Goal: Information Seeking & Learning: Check status

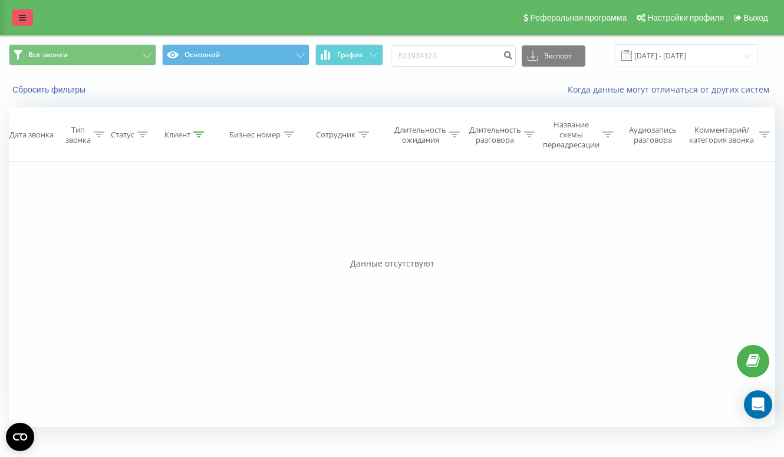
click at [28, 16] on link at bounding box center [22, 17] width 21 height 17
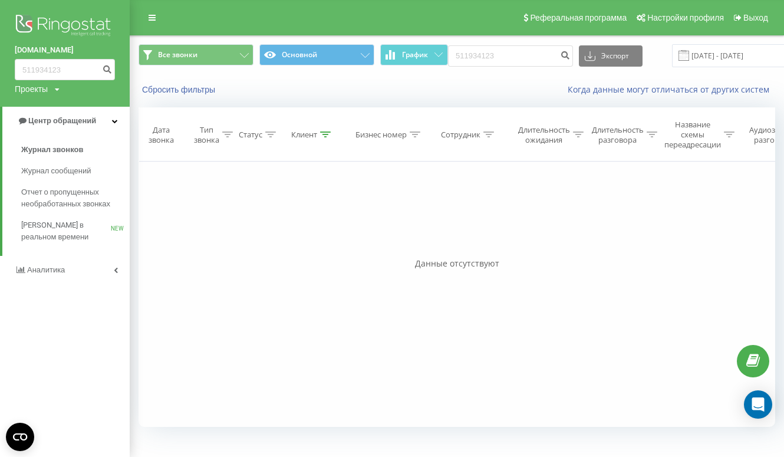
click at [29, 264] on link "Аналитика" at bounding box center [65, 270] width 130 height 28
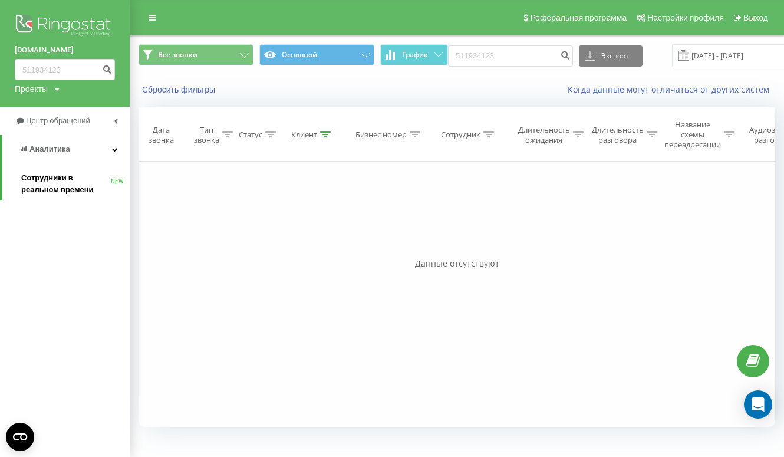
click at [45, 178] on span "Сотрудники в реальном времени" at bounding box center [66, 184] width 90 height 24
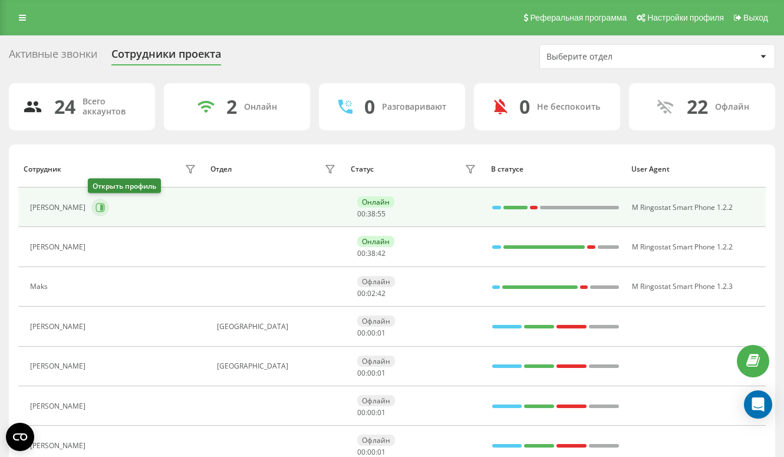
click at [98, 203] on icon at bounding box center [100, 207] width 9 height 9
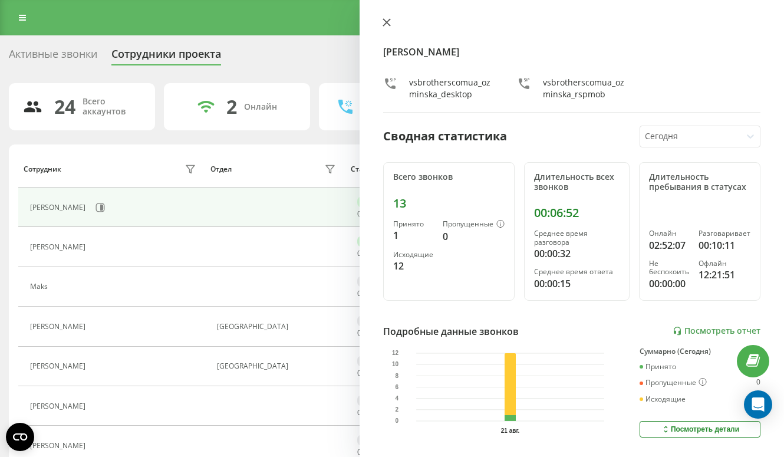
click at [386, 18] on button at bounding box center [386, 23] width 15 height 11
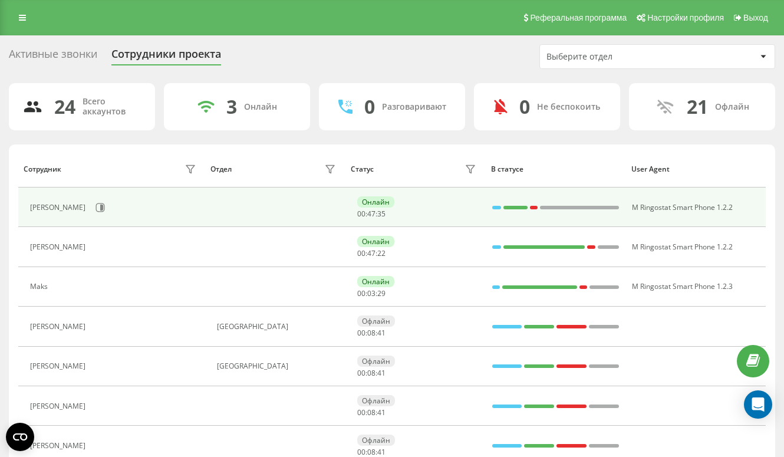
click at [101, 216] on div "[PERSON_NAME]" at bounding box center [114, 208] width 169 height 20
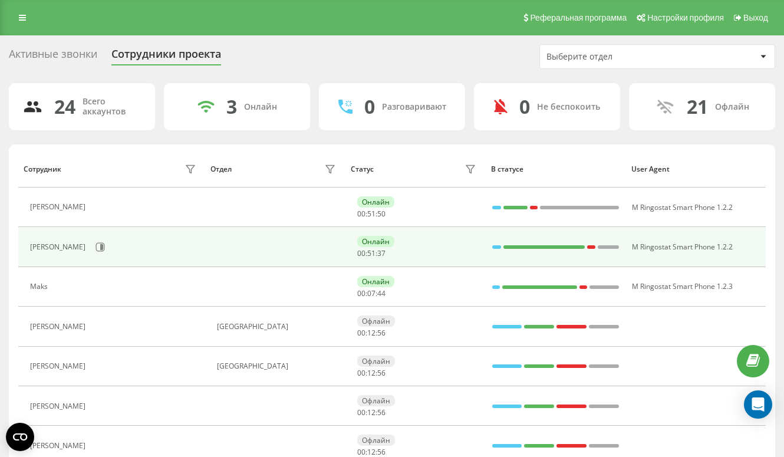
drag, startPoint x: 51, startPoint y: 233, endPoint x: 22, endPoint y: 233, distance: 28.9
click at [22, 233] on td "[PERSON_NAME]" at bounding box center [111, 247] width 187 height 40
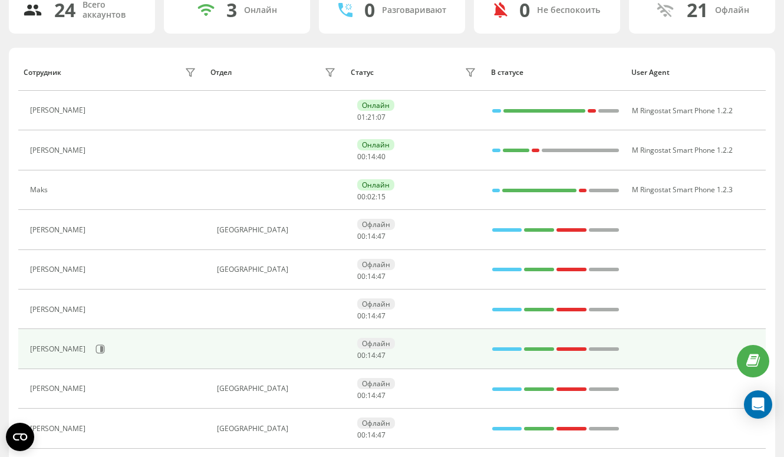
scroll to position [115, 0]
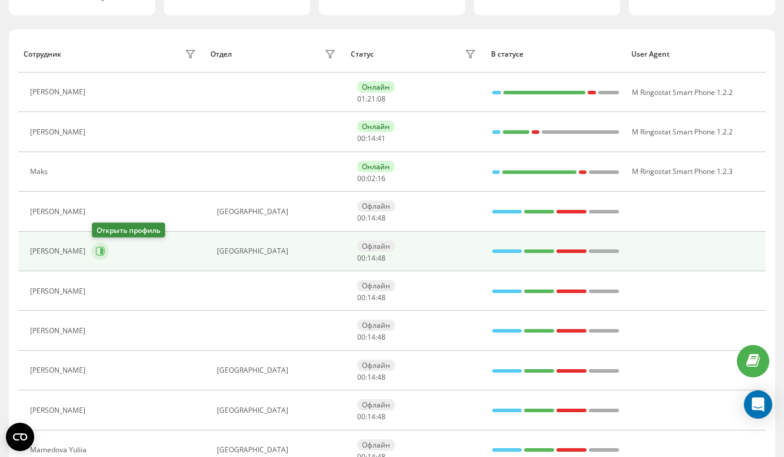
click at [106, 248] on button at bounding box center [100, 251] width 18 height 18
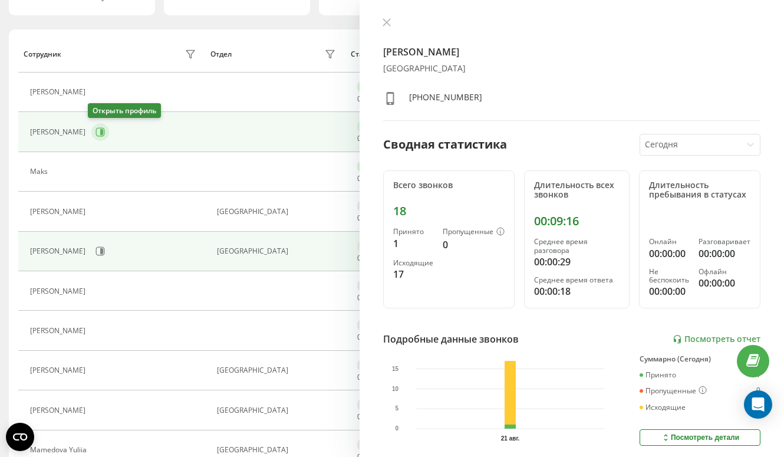
click at [100, 127] on icon at bounding box center [100, 131] width 9 height 9
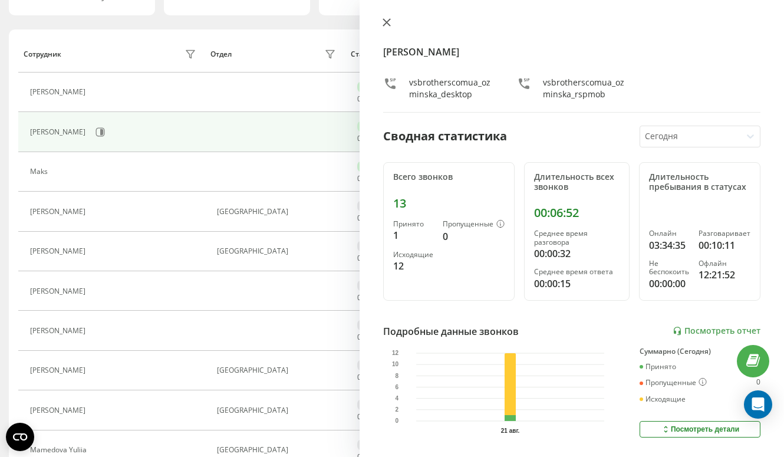
click at [388, 24] on icon at bounding box center [387, 22] width 8 height 8
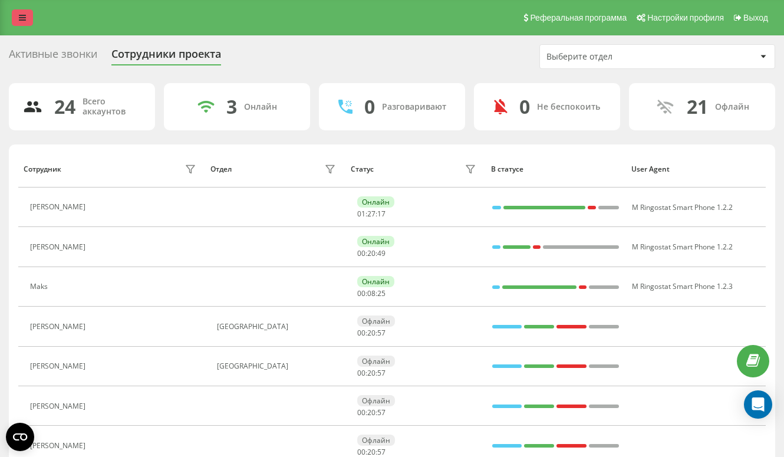
click at [14, 19] on link at bounding box center [22, 17] width 21 height 17
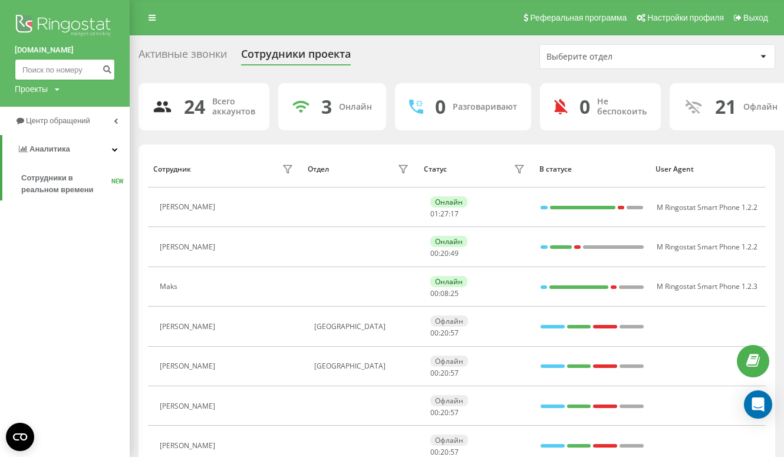
click at [44, 70] on input at bounding box center [65, 69] width 100 height 21
paste input "602 487 048"
type input "602 487 048"
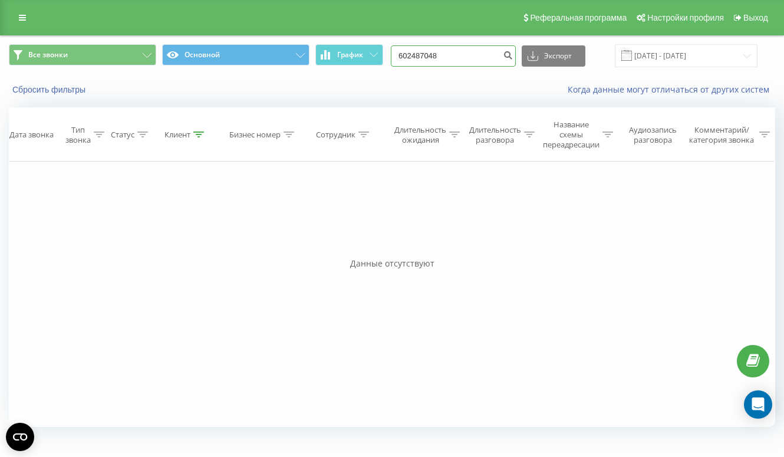
click at [481, 55] on input "602487048" at bounding box center [453, 55] width 125 height 21
paste input "511 934 123"
type input "511 934 123"
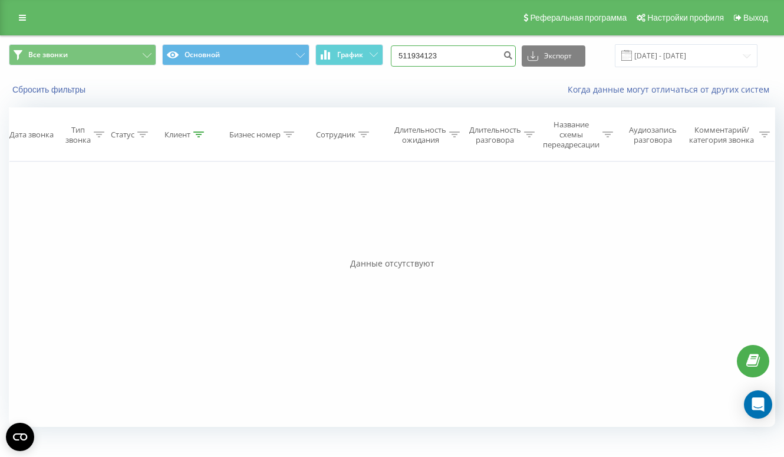
click at [471, 51] on input "511934123" at bounding box center [453, 55] width 125 height 21
paste input "530 321 037"
type input "530 321 037"
click at [432, 58] on input "530321037" at bounding box center [453, 55] width 125 height 21
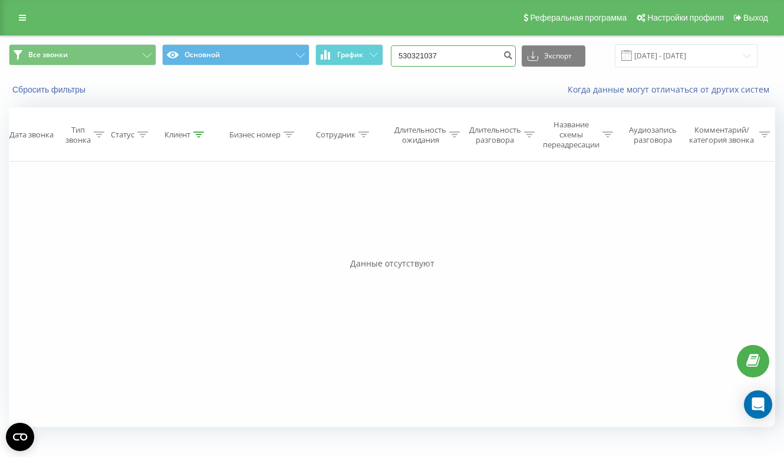
click at [432, 58] on input "530321037" at bounding box center [453, 55] width 125 height 21
paste input "532 998 195"
type input "532 998 195"
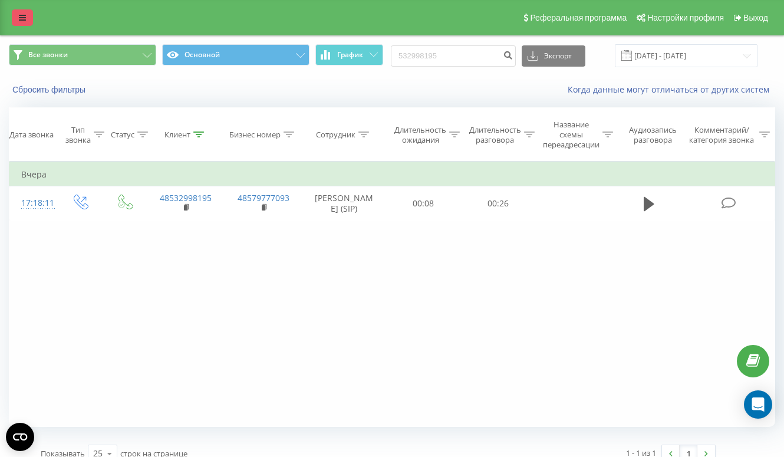
click at [22, 20] on icon at bounding box center [22, 18] width 7 height 8
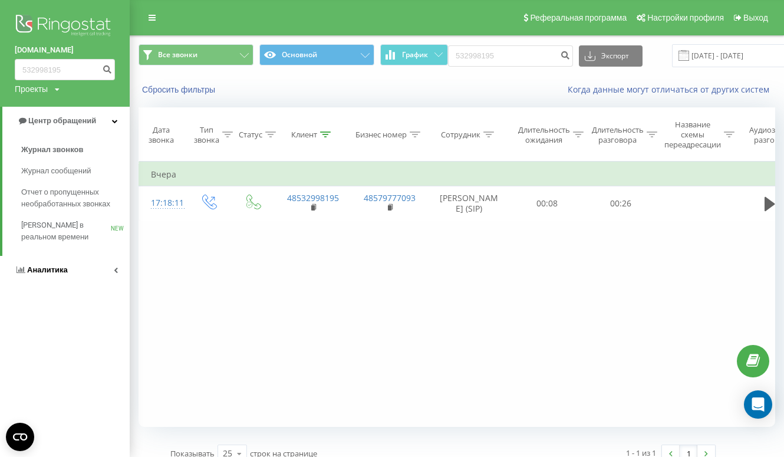
click at [64, 267] on span "Аналитика" at bounding box center [47, 269] width 41 height 9
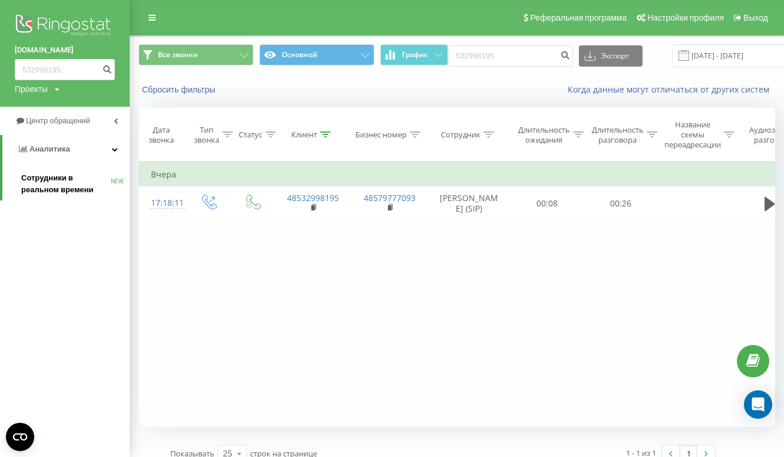
click at [45, 183] on span "Сотрудники в реальном времени" at bounding box center [66, 184] width 90 height 24
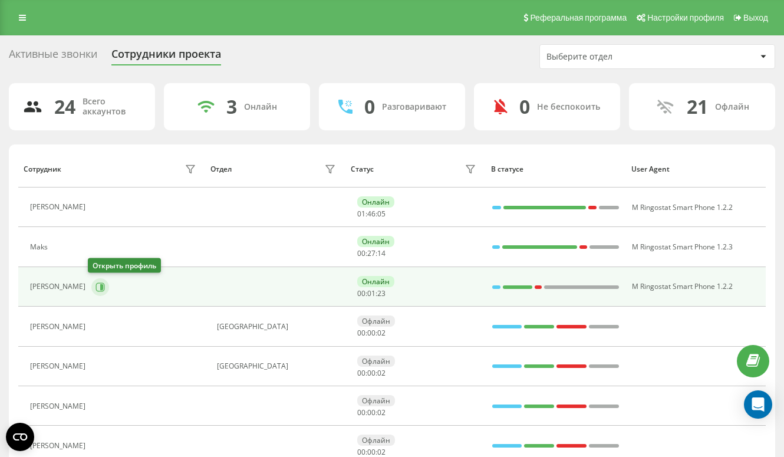
click at [96, 285] on icon at bounding box center [100, 287] width 9 height 9
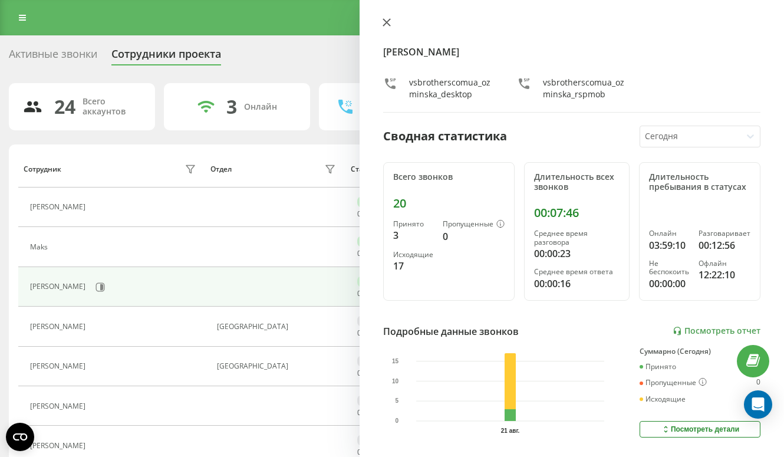
click at [386, 19] on icon at bounding box center [387, 22] width 8 height 8
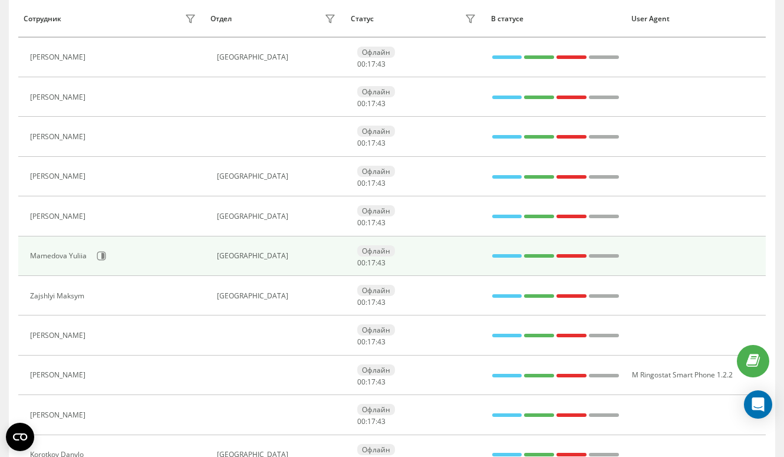
scroll to position [340, 0]
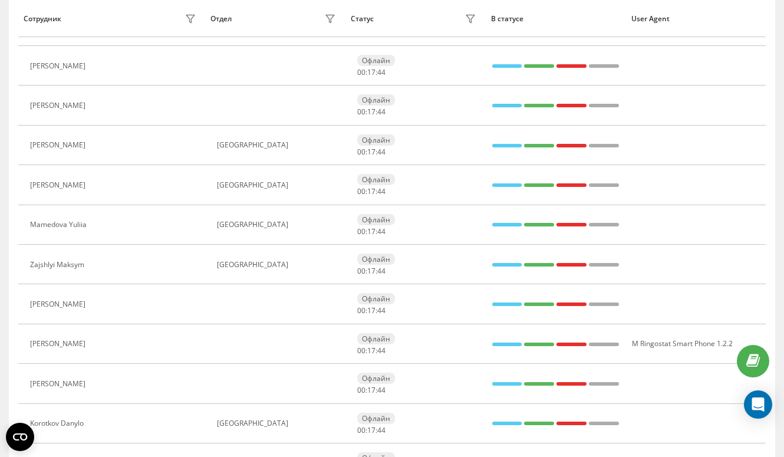
click at [94, 144] on icon at bounding box center [98, 145] width 9 height 9
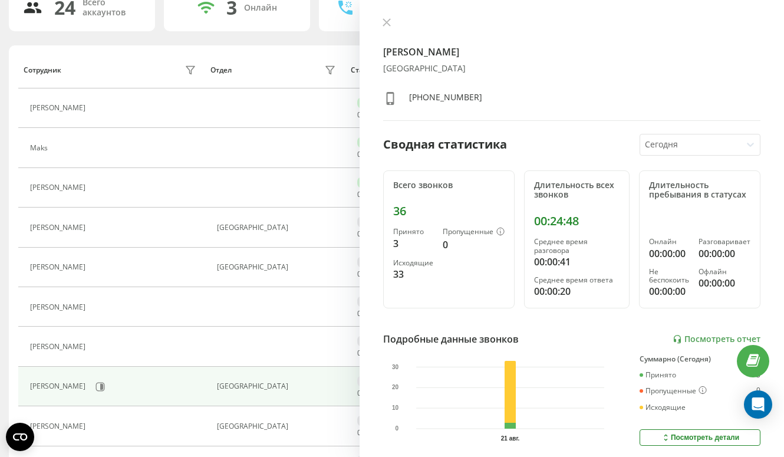
scroll to position [100, 0]
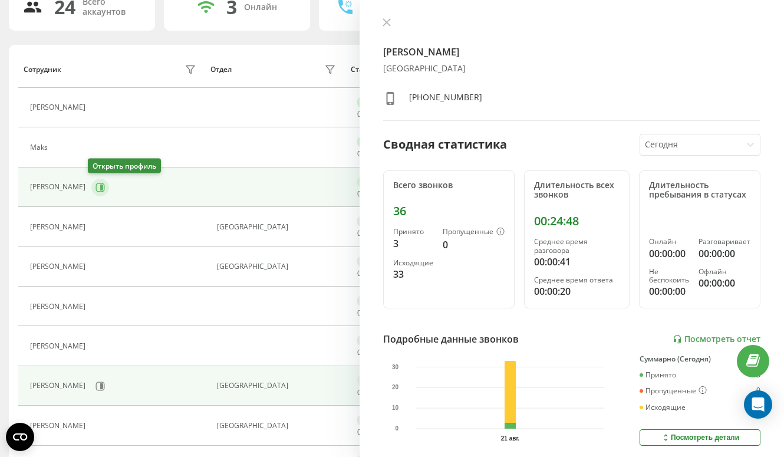
click at [100, 185] on icon at bounding box center [101, 187] width 3 height 6
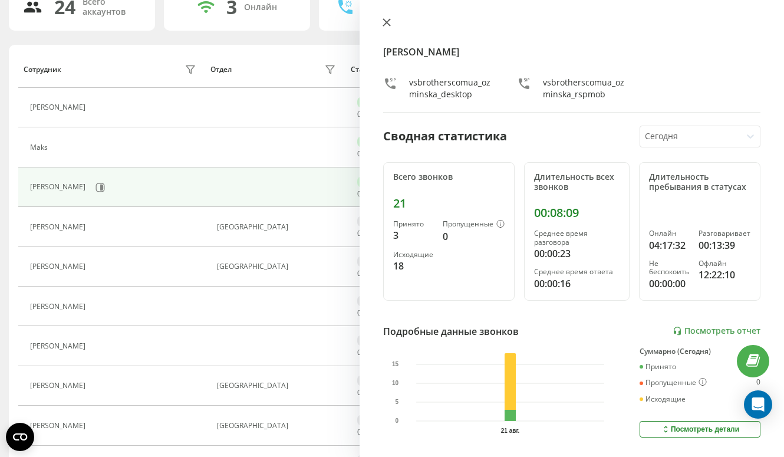
click at [386, 28] on button at bounding box center [386, 23] width 15 height 11
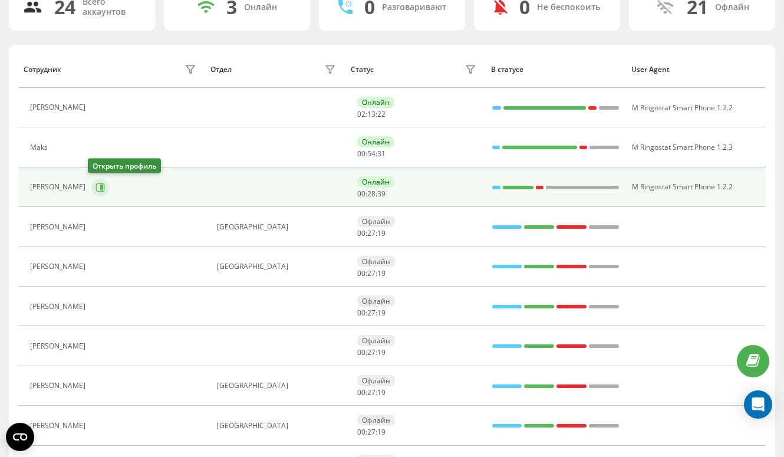
click at [96, 187] on icon at bounding box center [100, 187] width 9 height 9
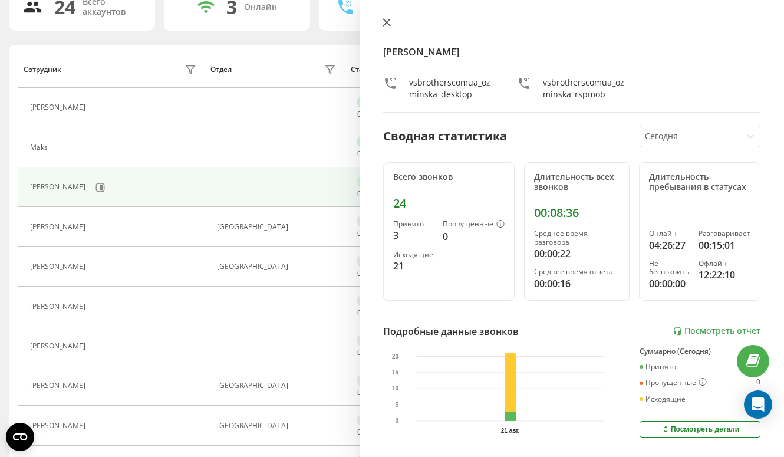
click at [388, 26] on icon at bounding box center [387, 22] width 8 height 8
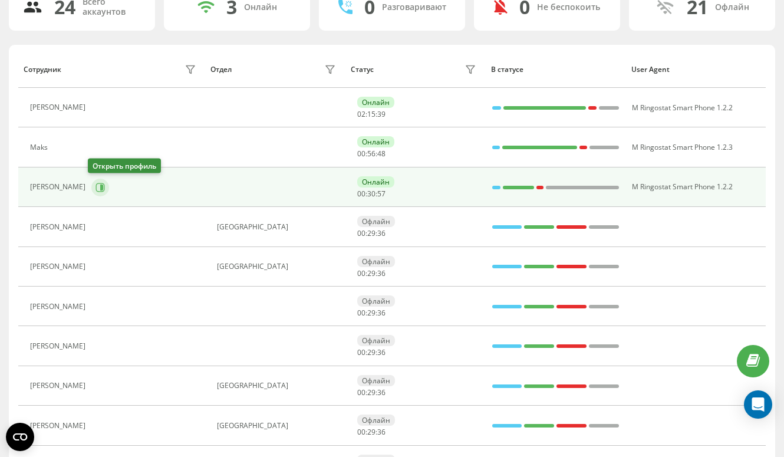
click at [98, 191] on icon at bounding box center [100, 187] width 9 height 9
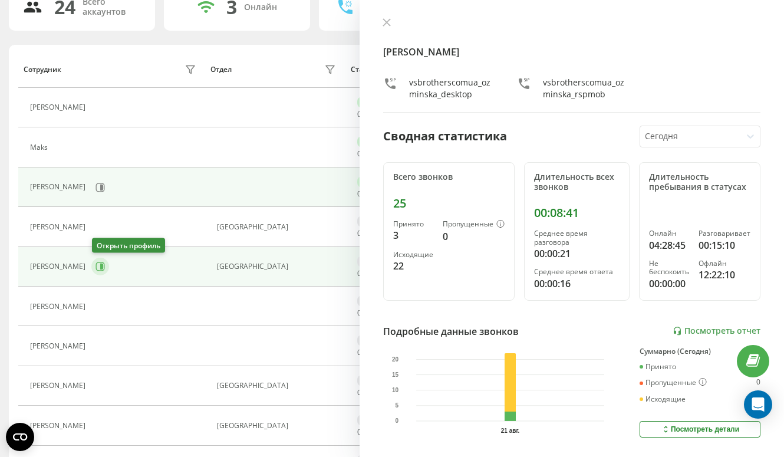
click at [99, 264] on icon at bounding box center [100, 266] width 9 height 9
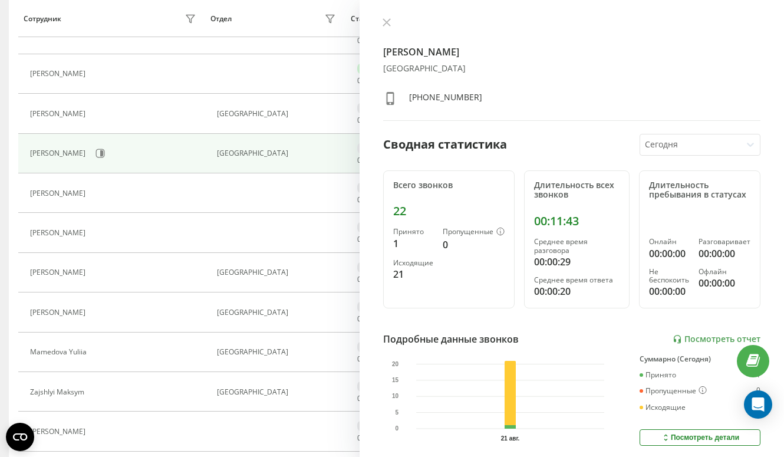
scroll to position [215, 0]
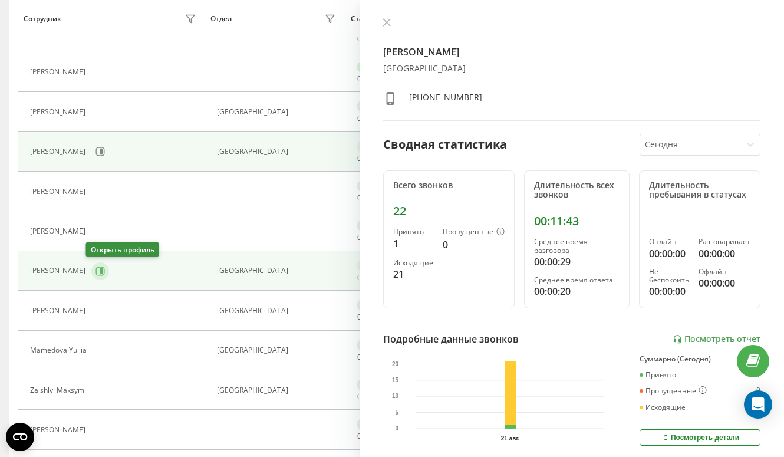
click at [99, 267] on icon at bounding box center [100, 271] width 9 height 9
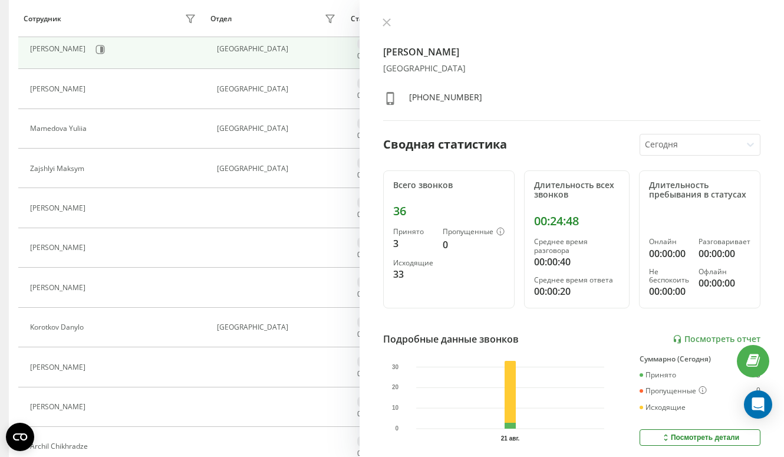
scroll to position [438, 0]
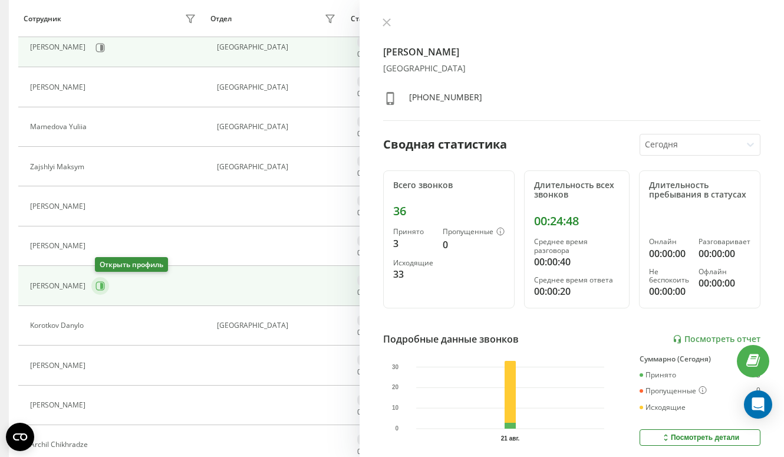
click at [99, 289] on button at bounding box center [100, 286] width 18 height 18
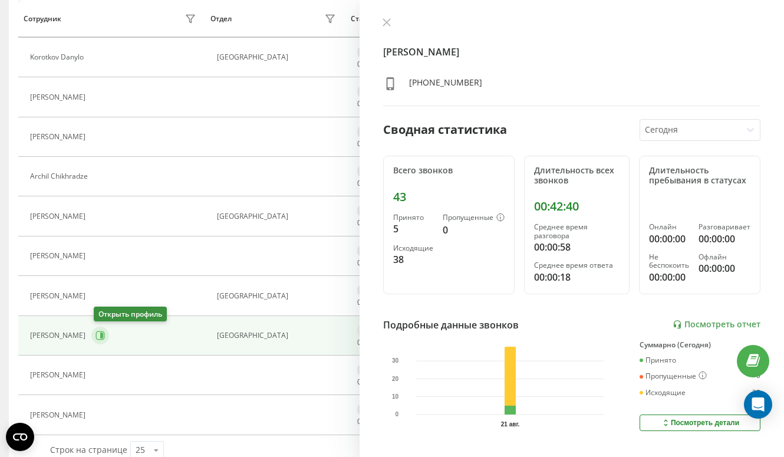
click at [103, 336] on icon at bounding box center [101, 336] width 3 height 6
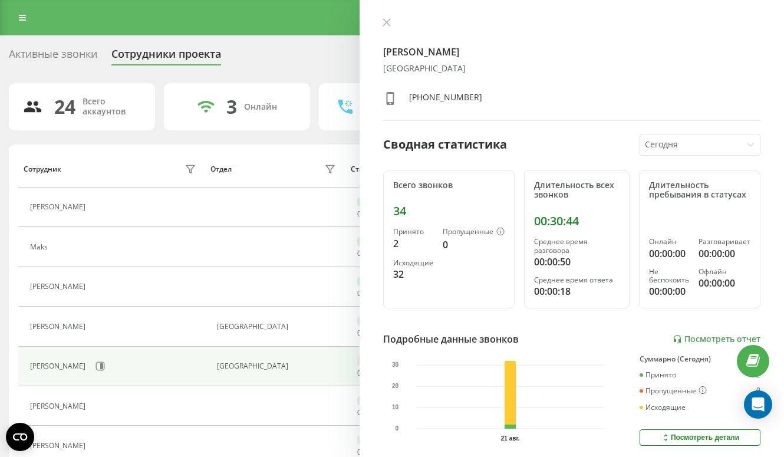
click at [387, 24] on icon at bounding box center [387, 22] width 8 height 8
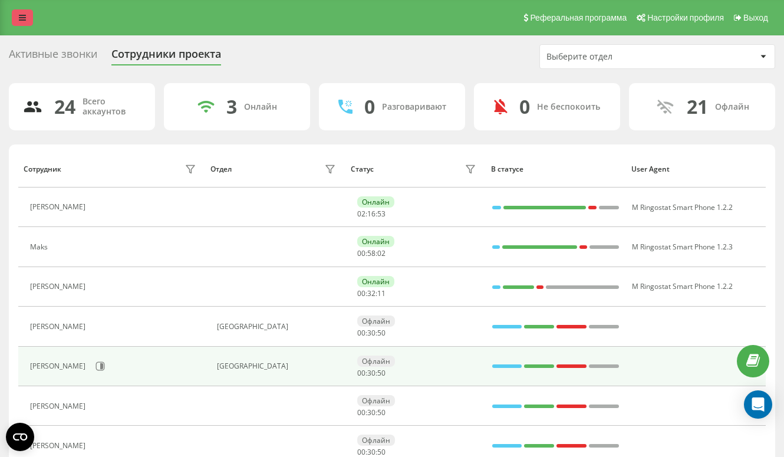
click at [15, 18] on link at bounding box center [22, 17] width 21 height 17
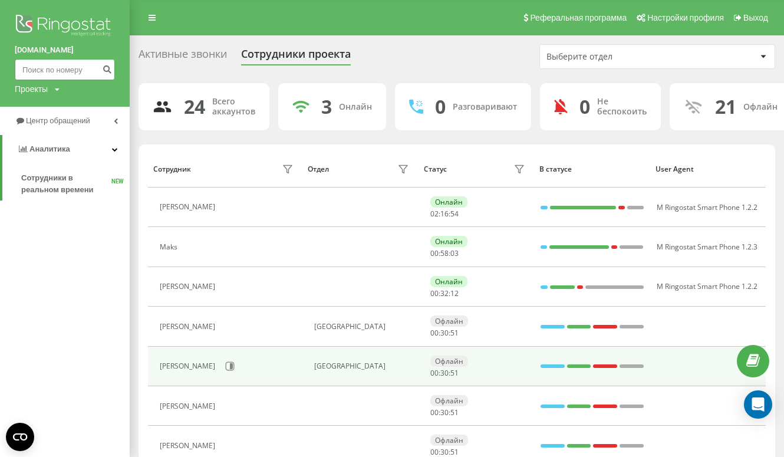
click at [52, 73] on input at bounding box center [65, 69] width 100 height 21
paste input
click at [54, 70] on input at bounding box center [65, 69] width 100 height 21
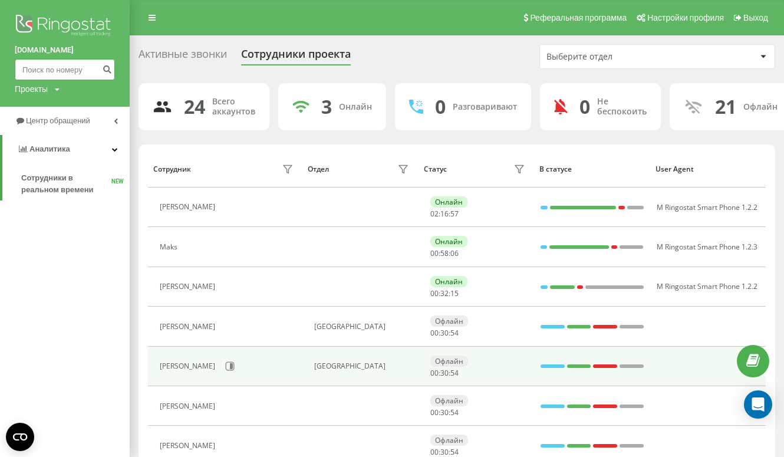
click at [54, 70] on input at bounding box center [65, 69] width 100 height 21
paste input
click at [51, 65] on input at bounding box center [65, 69] width 100 height 21
paste input "+48 881 651 522"
click at [25, 71] on input "+48 881 651 522" at bounding box center [65, 69] width 100 height 21
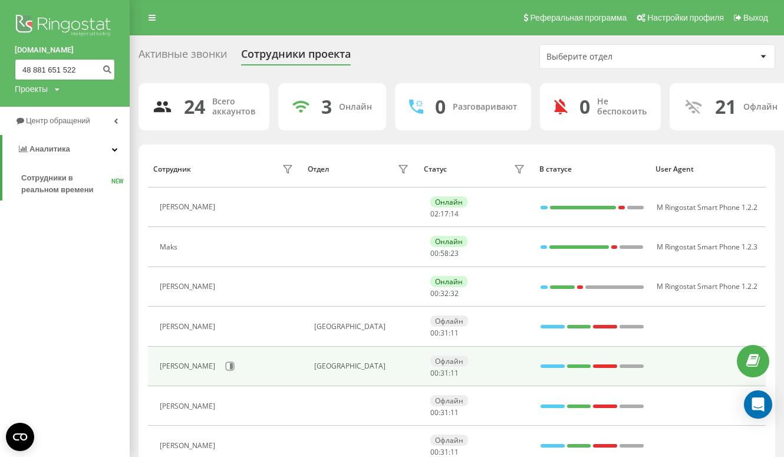
type input "48 881 651 522"
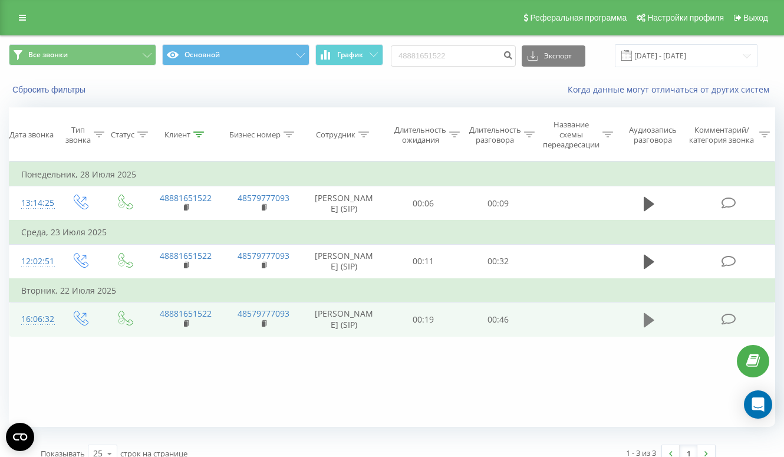
click at [644, 318] on icon at bounding box center [649, 320] width 11 height 14
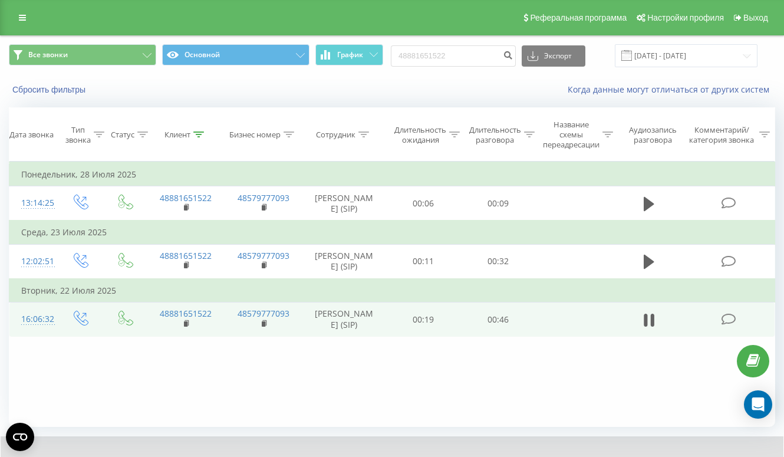
scroll to position [60, 0]
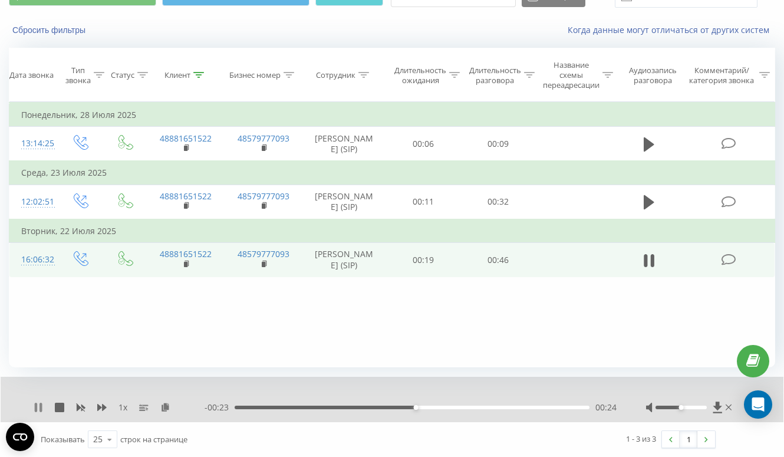
click at [41, 406] on icon at bounding box center [41, 407] width 2 height 9
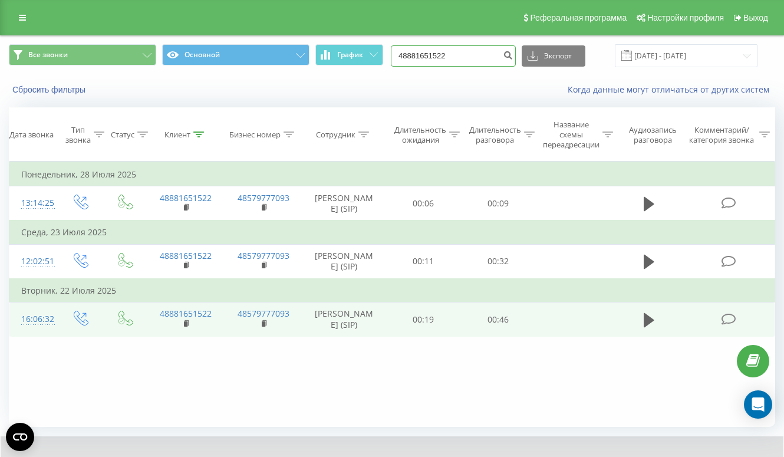
click at [467, 58] on input "48881651522" at bounding box center [453, 55] width 125 height 21
paste input "667 589 145"
type input "667 589 145"
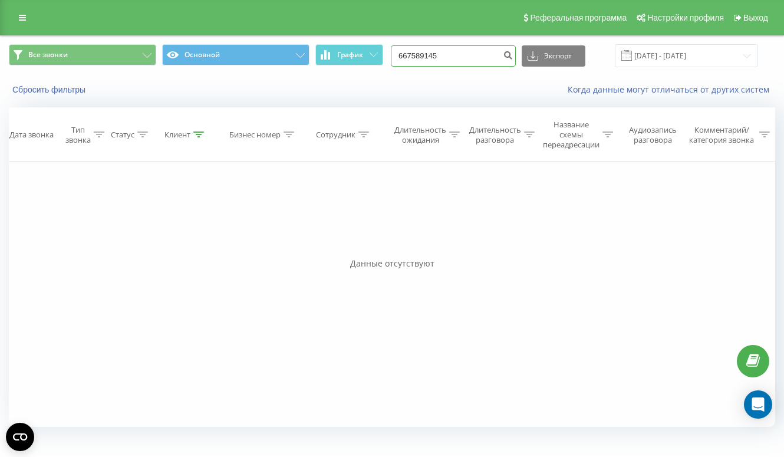
click at [458, 64] on input "667589145" at bounding box center [453, 55] width 125 height 21
paste input "791 718 388"
type input "791 718 388"
click at [15, 19] on link at bounding box center [22, 17] width 21 height 17
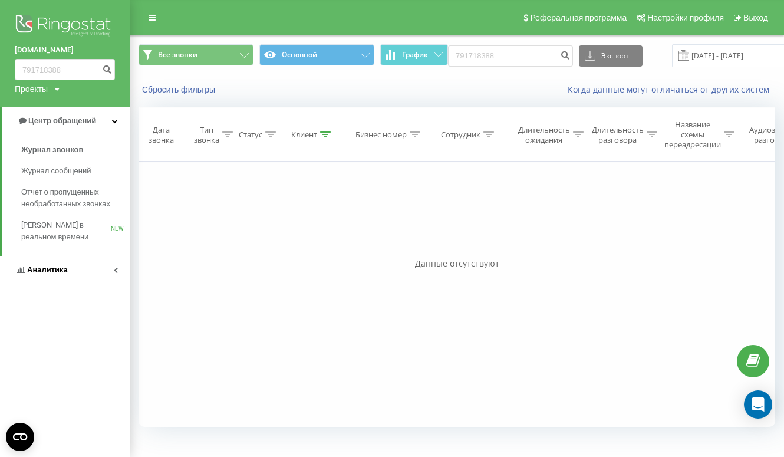
click at [56, 275] on span "Аналитика" at bounding box center [41, 270] width 53 height 12
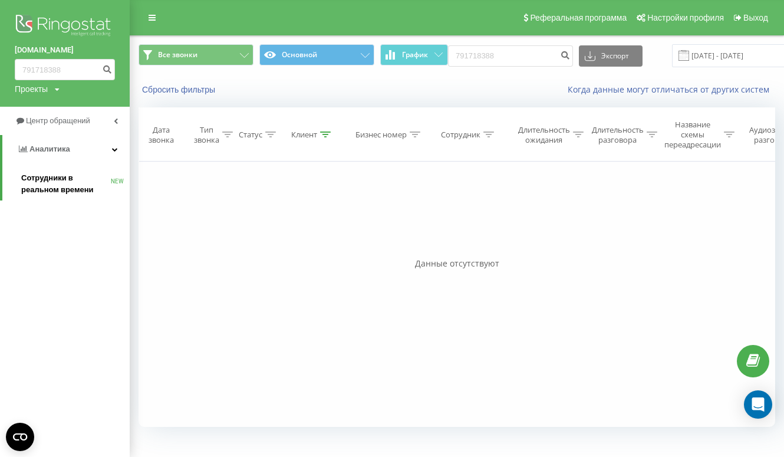
click at [46, 182] on span "Сотрудники в реальном времени" at bounding box center [66, 184] width 90 height 24
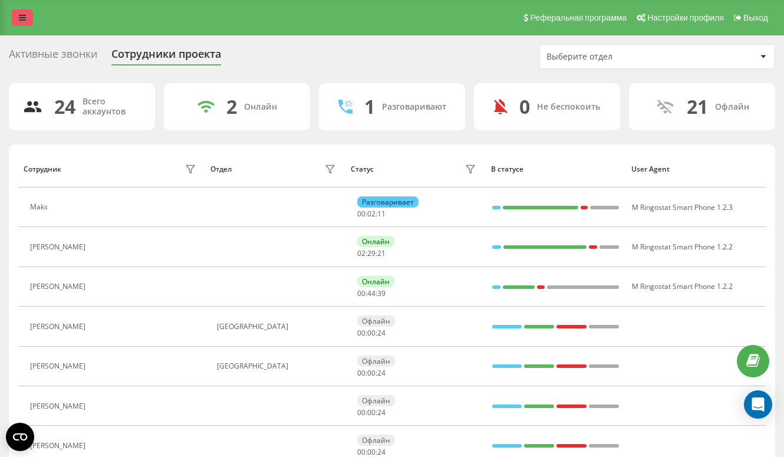
click at [19, 15] on icon at bounding box center [22, 18] width 7 height 8
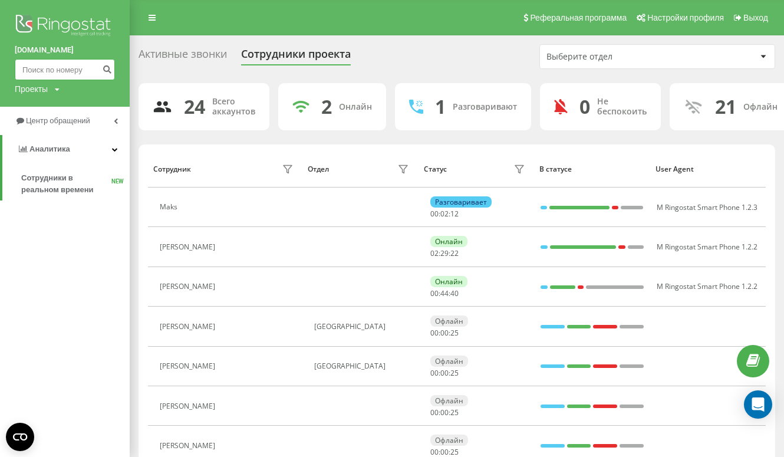
click at [66, 76] on input at bounding box center [65, 69] width 100 height 21
paste input "532 998 195"
type input "532 998 195"
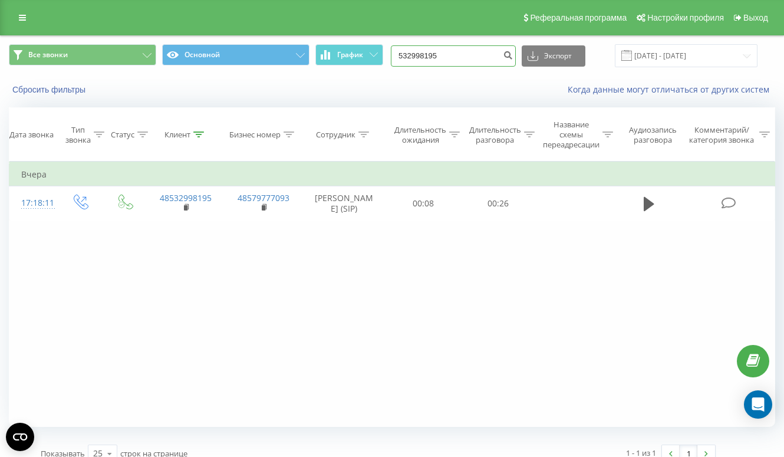
click at [491, 56] on input "532998195" at bounding box center [453, 55] width 125 height 21
paste input "737 661 238"
type input "737 661 238"
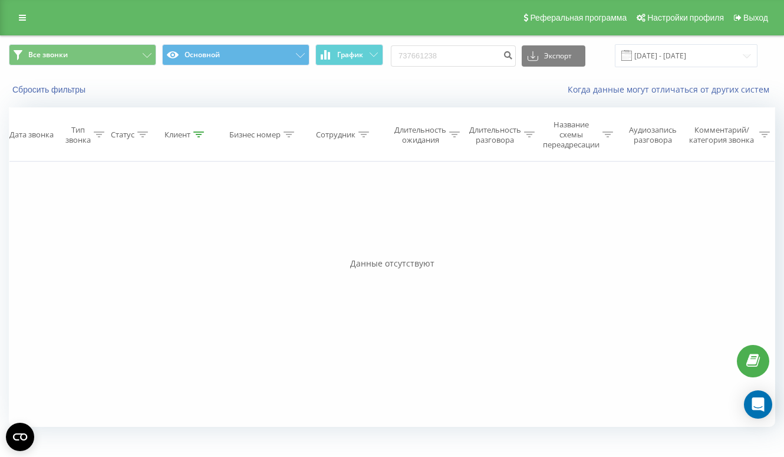
click at [448, 44] on div "737661238 Экспорт .csv .xls .xlsx 21.05.2025 - 21.08.2025" at bounding box center [574, 55] width 367 height 23
click at [447, 54] on input "737661238" at bounding box center [453, 55] width 125 height 21
paste input "532 998 195"
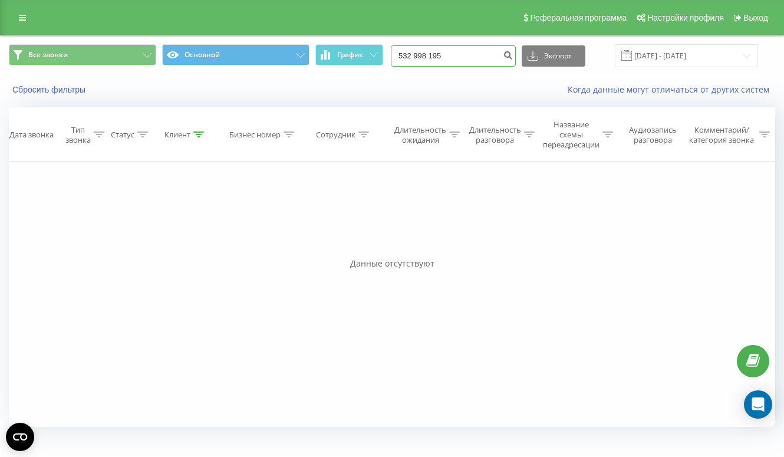
type input "532 998 195"
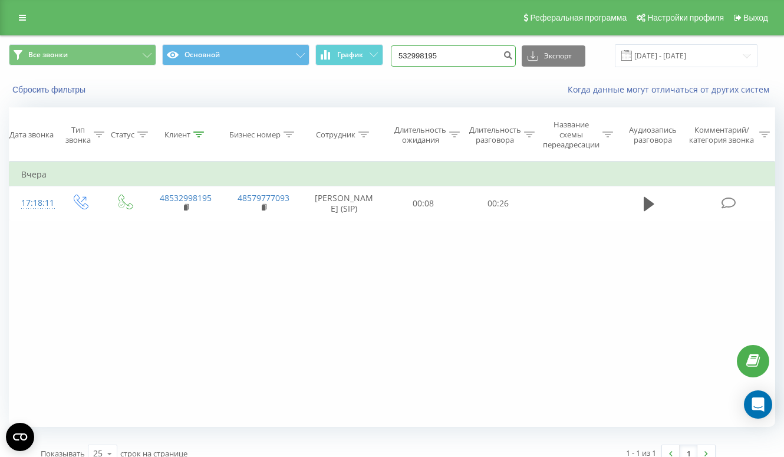
click at [470, 57] on input "532998195" at bounding box center [453, 55] width 125 height 21
paste input "666 996 658"
type input "666 996 658"
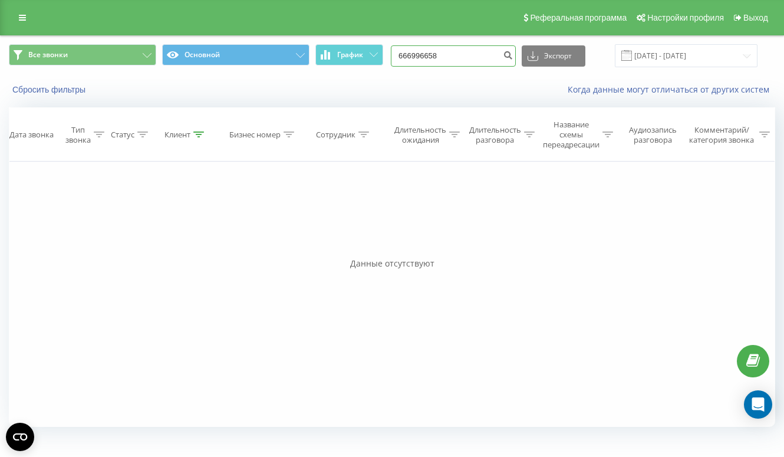
click at [459, 57] on input "666996658" at bounding box center [453, 55] width 125 height 21
paste input "[PHONE_NUMBER]"
click at [433, 55] on input "[PHONE_NUMBER]" at bounding box center [453, 55] width 125 height 21
type input "48 577 074 995"
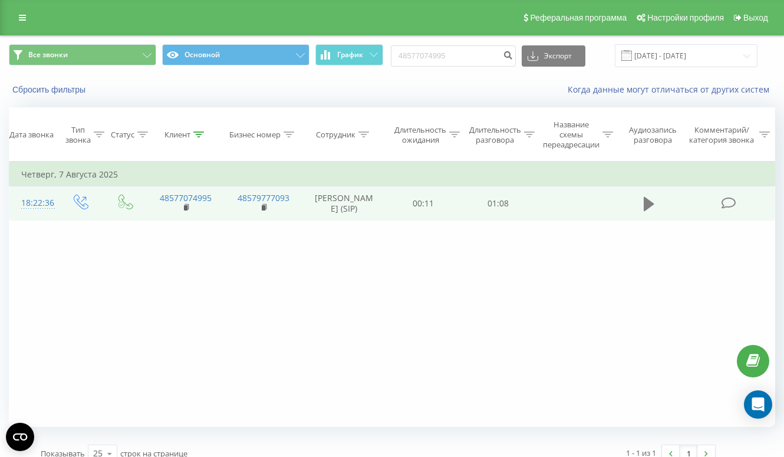
click at [645, 204] on icon at bounding box center [649, 204] width 11 height 14
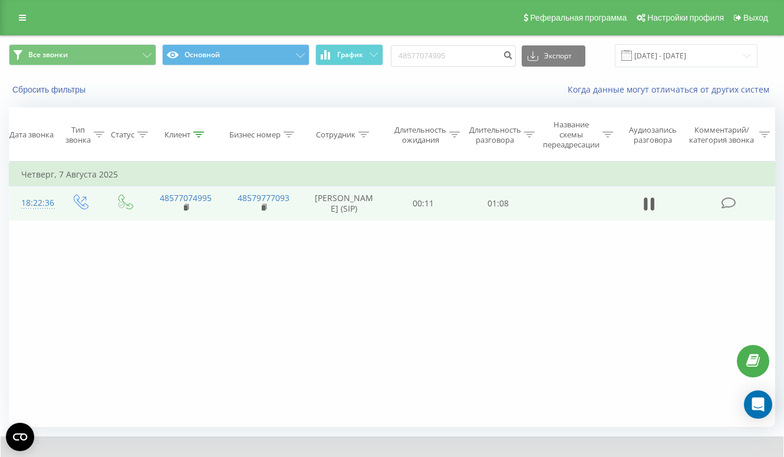
click at [638, 205] on td at bounding box center [649, 203] width 72 height 34
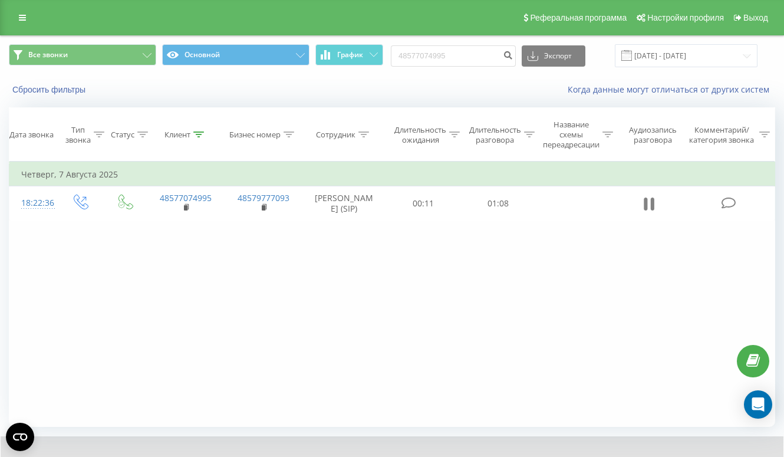
click at [652, 207] on icon at bounding box center [653, 204] width 4 height 13
click at [462, 49] on input "48577074995" at bounding box center [453, 55] width 125 height 21
paste input "+48 500 773 576"
click at [433, 57] on input "+48 500 773 576" at bounding box center [453, 55] width 125 height 21
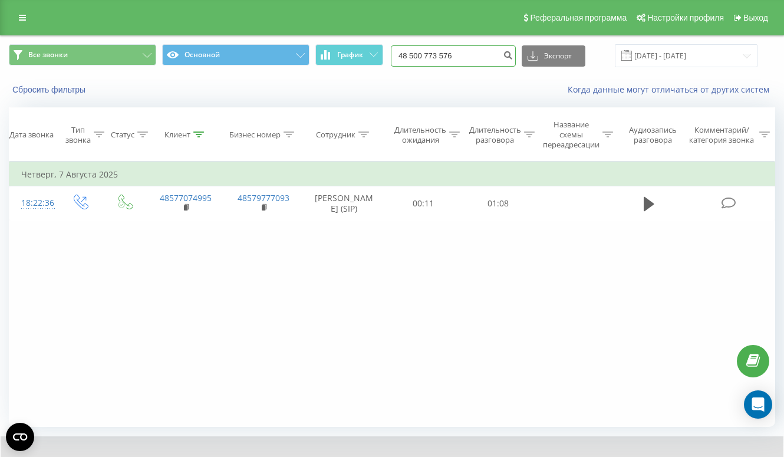
type input "48 500 773 576"
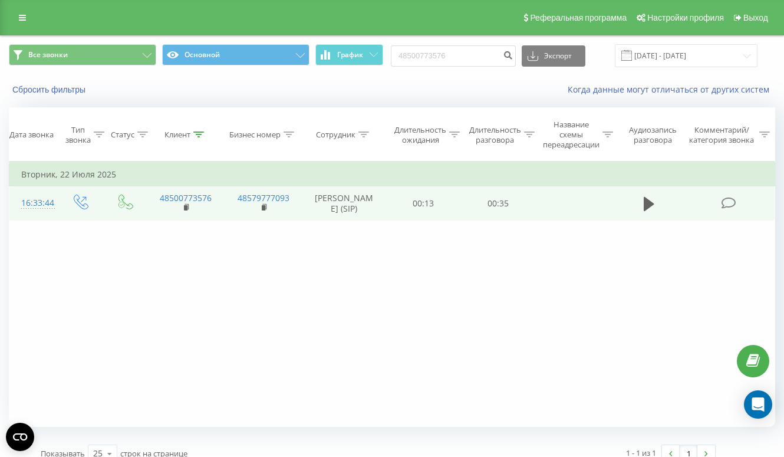
click at [643, 198] on button at bounding box center [650, 204] width 18 height 18
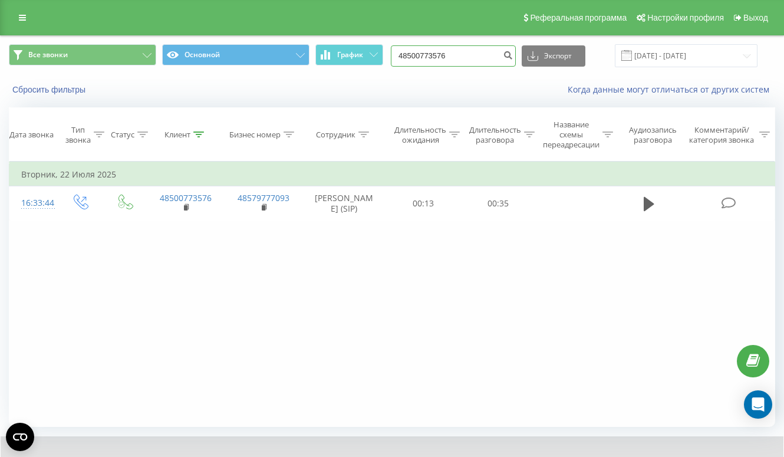
click at [450, 58] on input "48500773576" at bounding box center [453, 55] width 125 height 21
paste input "+48 886 653 682"
click at [434, 57] on input "+48 886 653 682" at bounding box center [453, 55] width 125 height 21
type input "48 886 653 682"
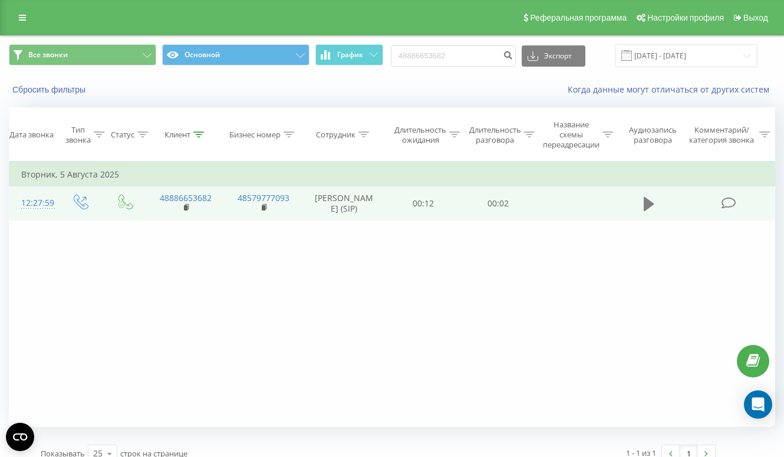
click at [644, 207] on button at bounding box center [650, 204] width 18 height 18
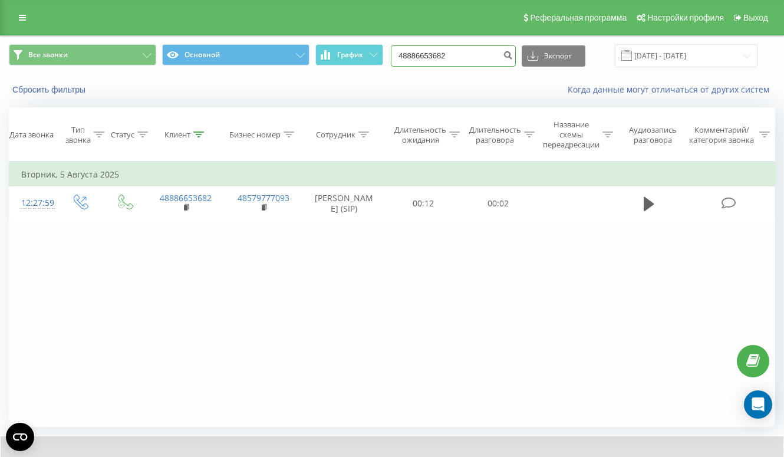
click at [486, 61] on input "48886653682" at bounding box center [453, 55] width 125 height 21
paste input "690 656 086"
type input "690 656 086"
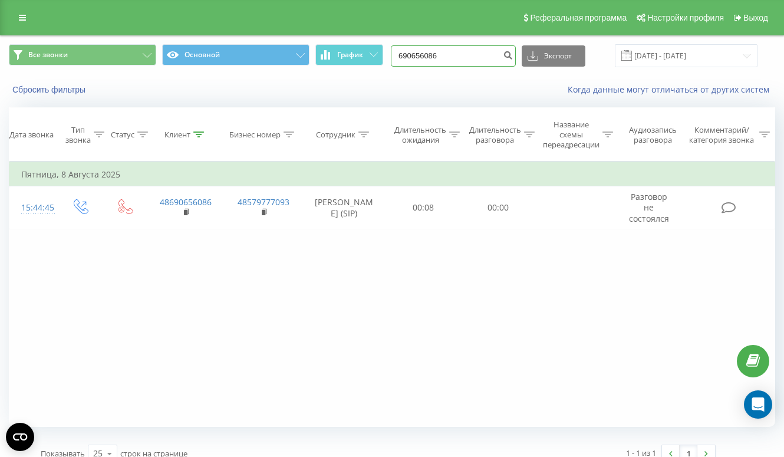
click at [467, 57] on input "690656086" at bounding box center [453, 55] width 125 height 21
paste input "606 645 161"
type input "606 645 161"
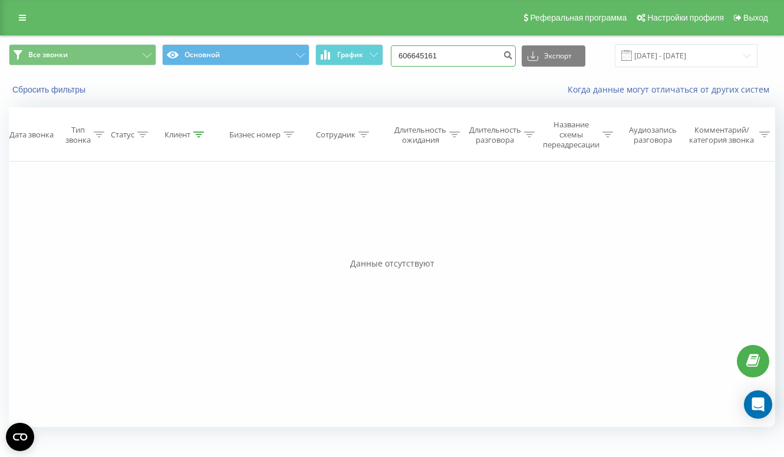
click at [482, 50] on input "606645161" at bounding box center [453, 55] width 125 height 21
paste input "501 389 238"
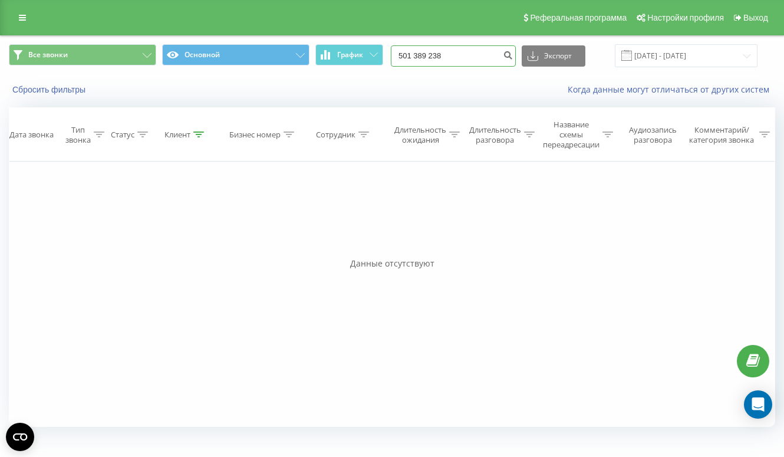
type input "501 389 238"
click at [472, 57] on input "501389238" at bounding box center [453, 55] width 125 height 21
paste input "600 032 344"
type input "600 032 344"
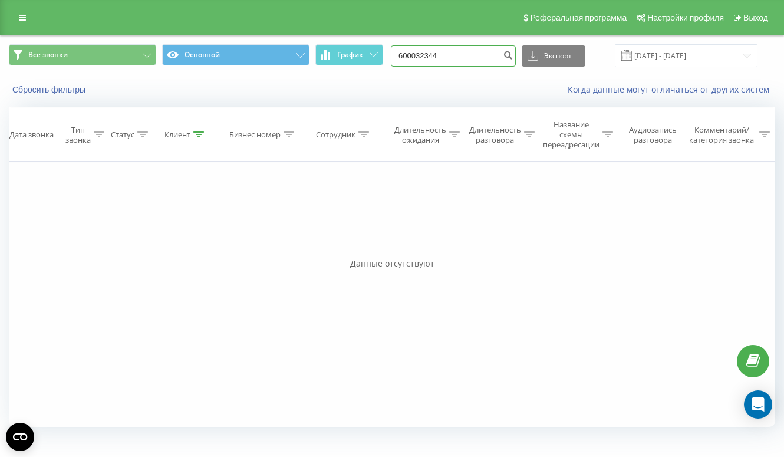
click at [471, 63] on input "600032344" at bounding box center [453, 55] width 125 height 21
paste input "600 032 344"
type input "600 032 344"
click at [444, 60] on input "600032344" at bounding box center [453, 55] width 125 height 21
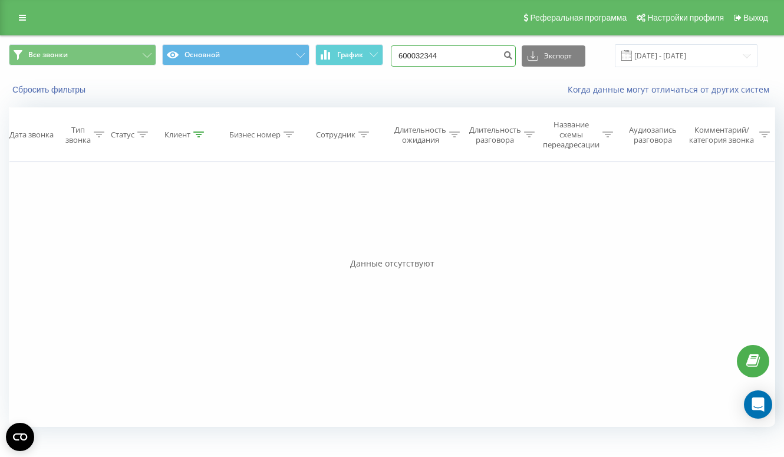
click at [444, 60] on input "600032344" at bounding box center [453, 55] width 125 height 21
paste input "693 885 542"
type input "693 885 542"
click at [479, 63] on input "693885542" at bounding box center [453, 55] width 125 height 21
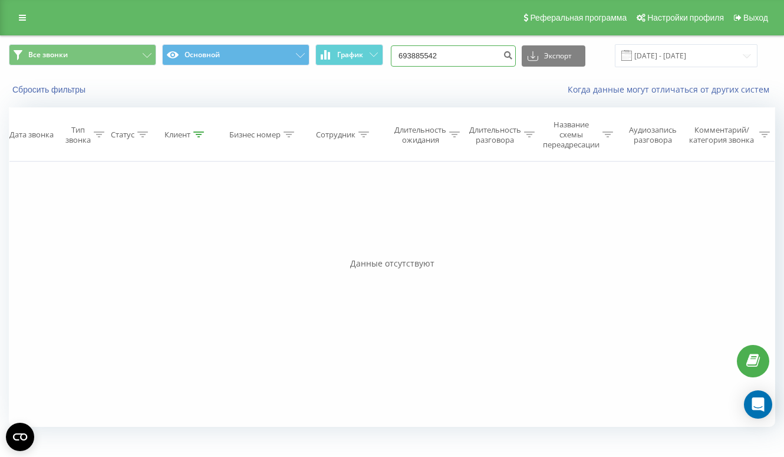
click at [479, 63] on input "693885542" at bounding box center [453, 55] width 125 height 21
paste input "537 300 341"
type input "537 300 341"
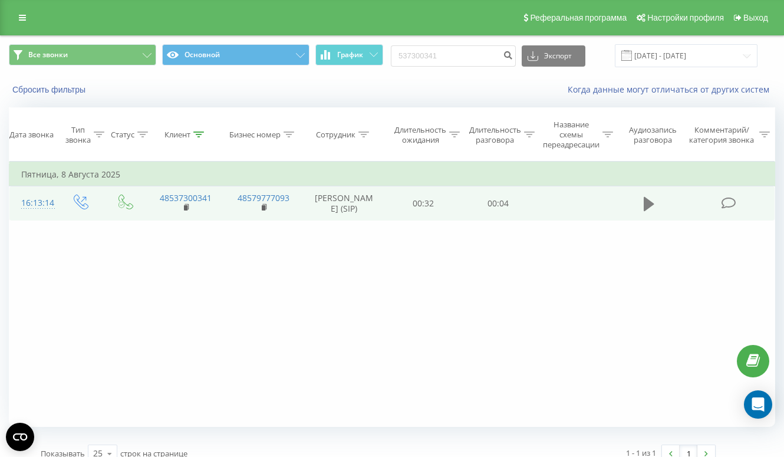
click at [655, 205] on button at bounding box center [650, 204] width 18 height 18
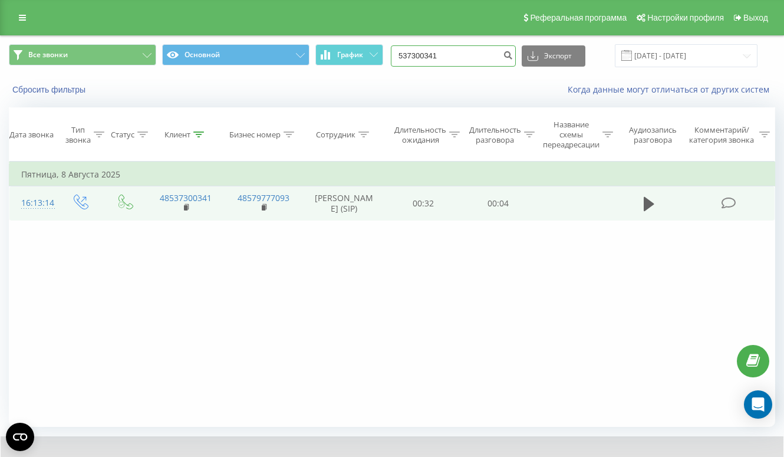
click at [477, 59] on input "537300341" at bounding box center [453, 55] width 125 height 21
paste input "501120223"
type input "501120223"
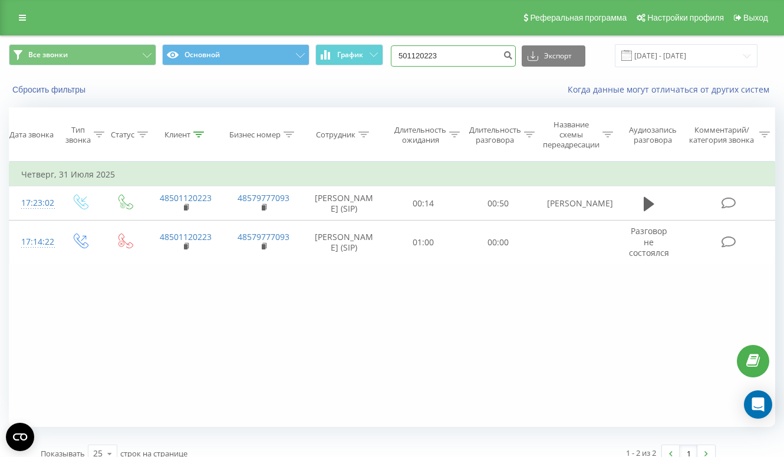
click at [466, 53] on input "501120223" at bounding box center [453, 55] width 125 height 21
paste input "573 507 675"
type input "573 507 675"
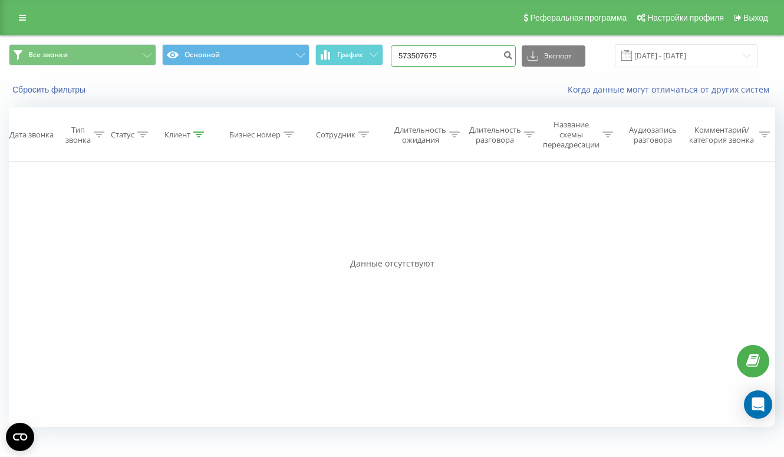
click at [441, 57] on input "573507675" at bounding box center [453, 55] width 125 height 21
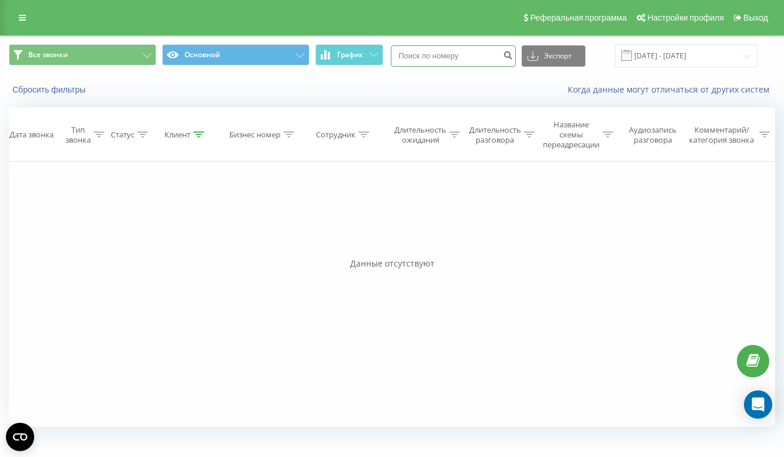
paste input "2024"
type input "2024"
click at [471, 48] on input "2024" at bounding box center [453, 55] width 125 height 21
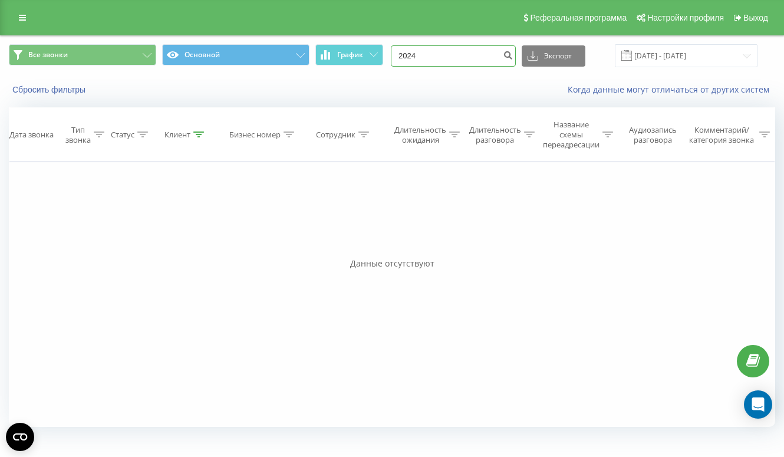
click at [471, 48] on input "2024" at bounding box center [453, 55] width 125 height 21
paste input "669359124"
type input "669359124"
click at [451, 49] on input "669359124" at bounding box center [453, 55] width 125 height 21
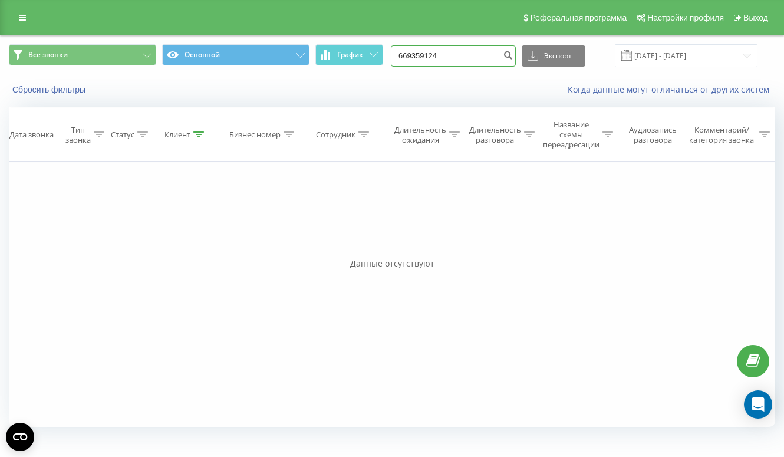
click at [451, 49] on input "669359124" at bounding box center [453, 55] width 125 height 21
paste input "790398599"
type input "790398599"
click at [18, 18] on link at bounding box center [22, 17] width 21 height 17
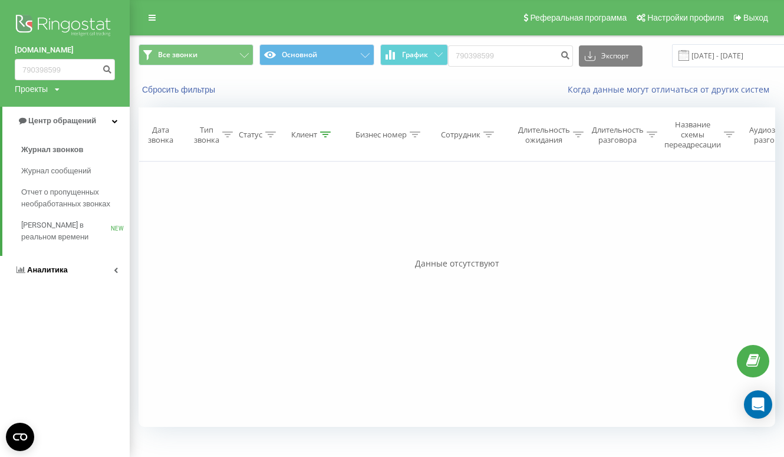
click at [63, 267] on span "Аналитика" at bounding box center [47, 269] width 41 height 9
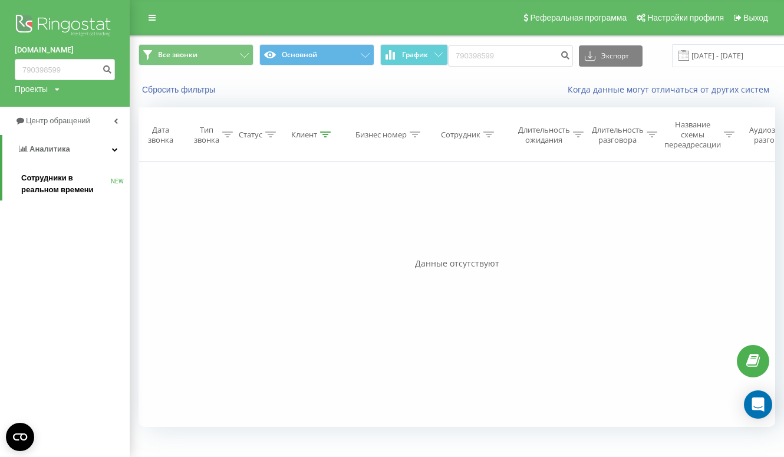
click at [41, 178] on span "Сотрудники в реальном времени" at bounding box center [66, 184] width 90 height 24
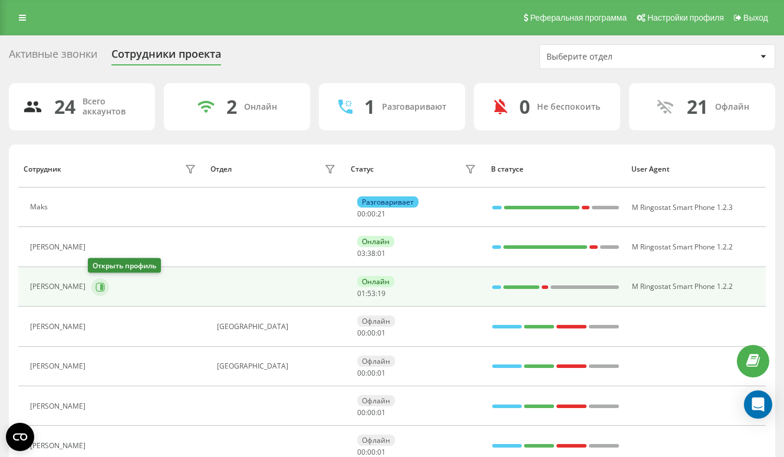
click at [97, 291] on icon at bounding box center [100, 287] width 9 height 9
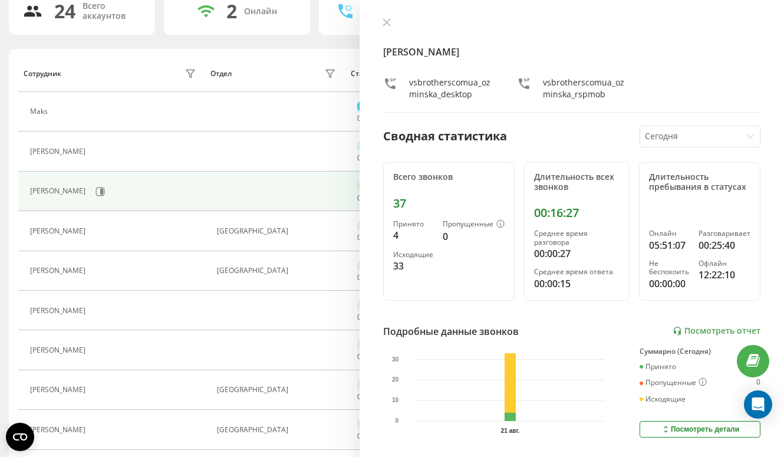
scroll to position [113, 0]
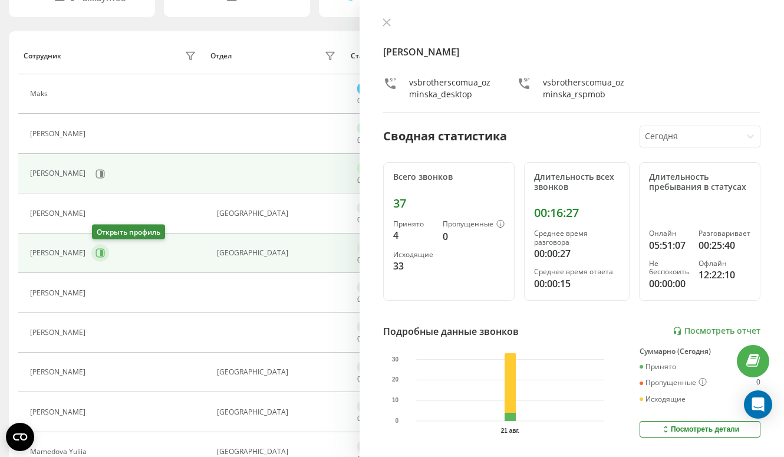
click at [96, 255] on icon at bounding box center [100, 252] width 9 height 9
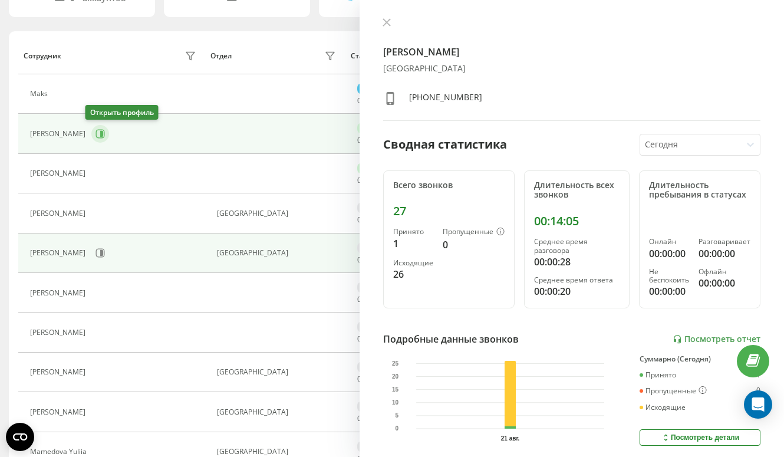
click at [96, 135] on icon at bounding box center [100, 133] width 9 height 9
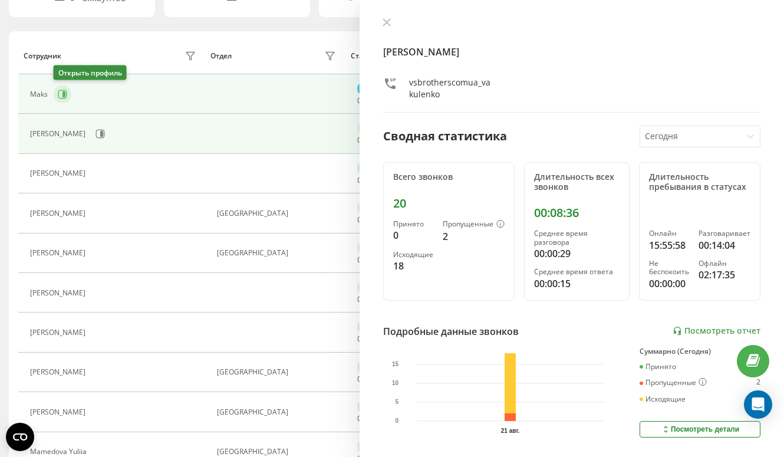
click at [63, 96] on icon at bounding box center [64, 94] width 3 height 6
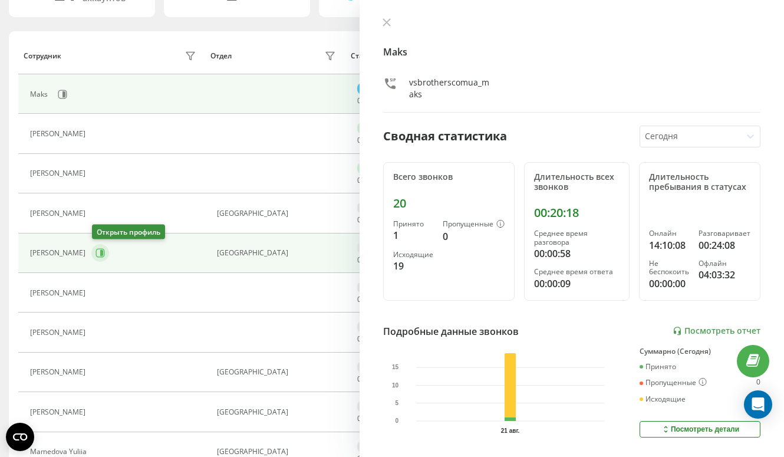
click at [105, 257] on icon at bounding box center [100, 252] width 9 height 9
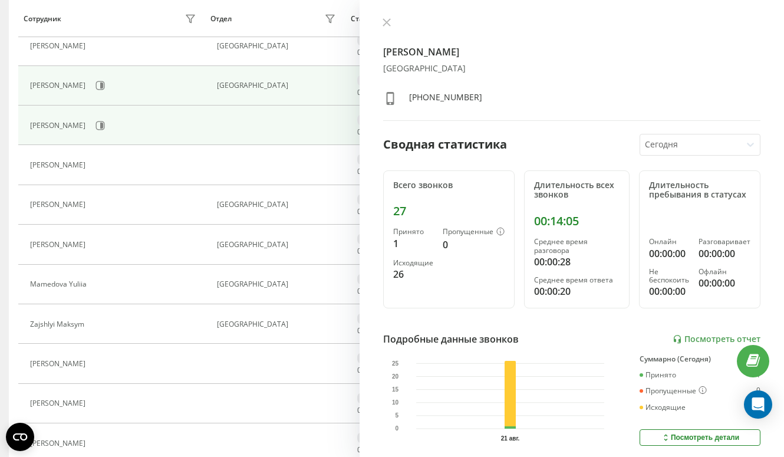
scroll to position [284, 0]
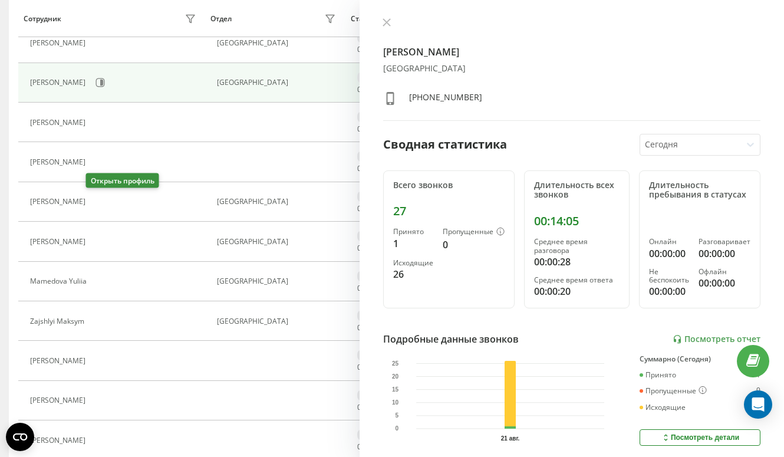
click at [94, 202] on icon at bounding box center [98, 202] width 9 height 9
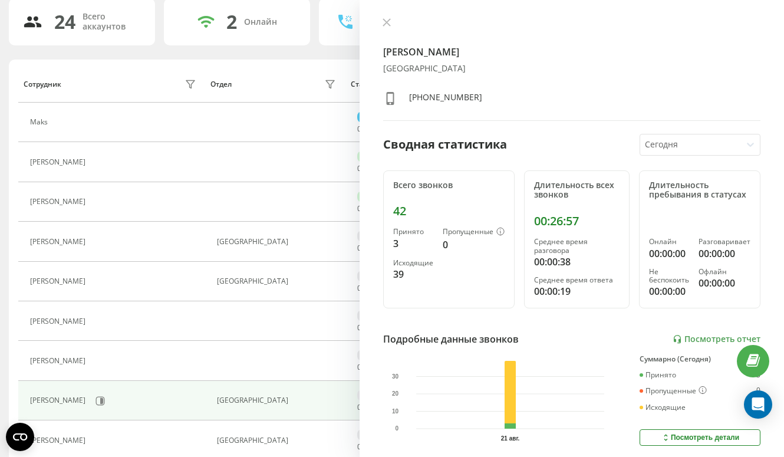
scroll to position [88, 0]
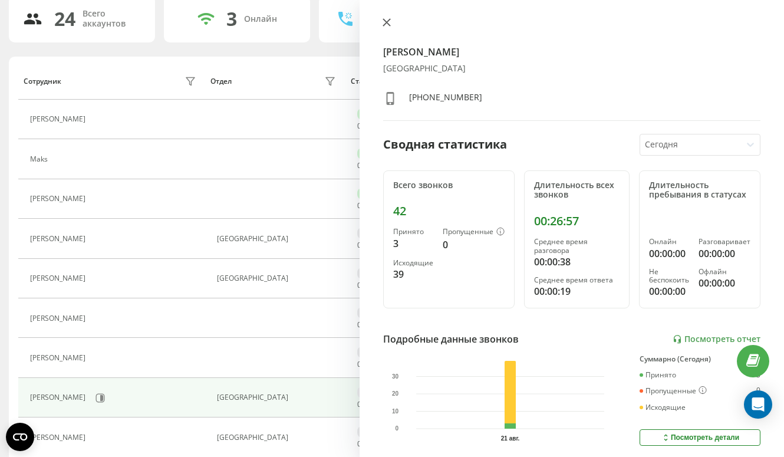
click at [385, 24] on icon at bounding box center [386, 22] width 7 height 7
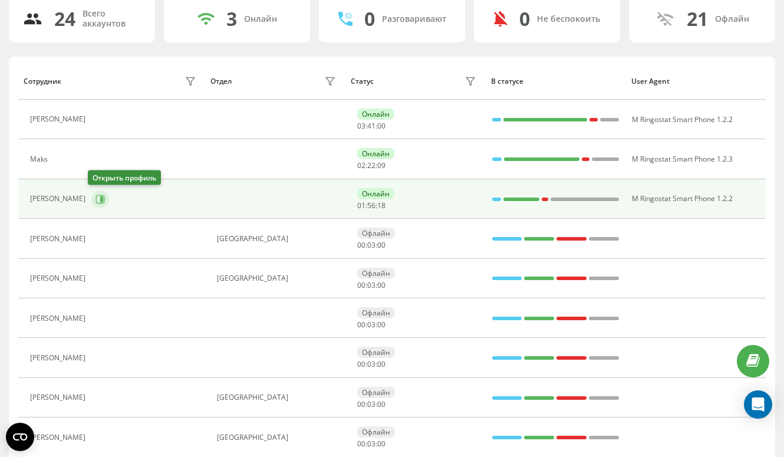
click at [94, 203] on button at bounding box center [100, 200] width 18 height 18
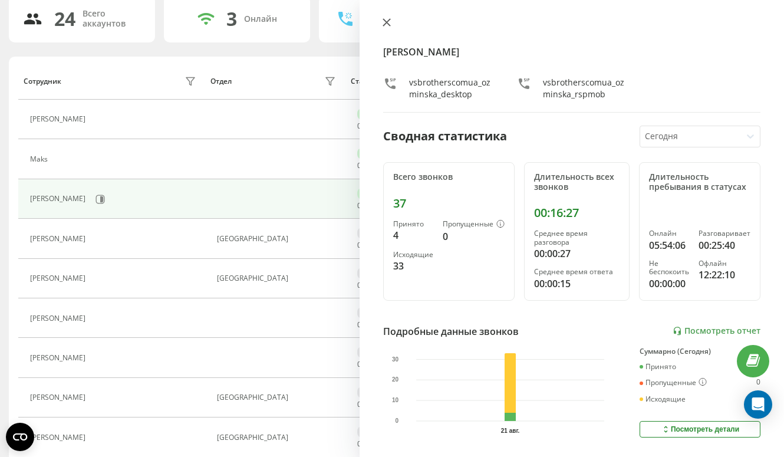
click at [388, 22] on icon at bounding box center [386, 22] width 7 height 7
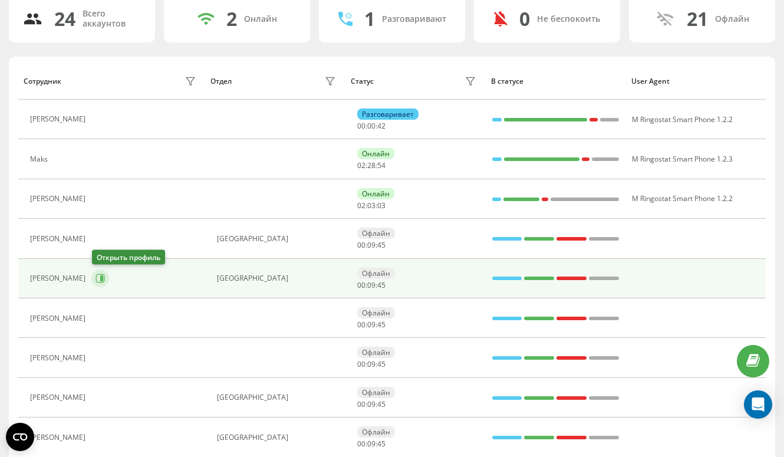
click at [101, 285] on button at bounding box center [100, 279] width 18 height 18
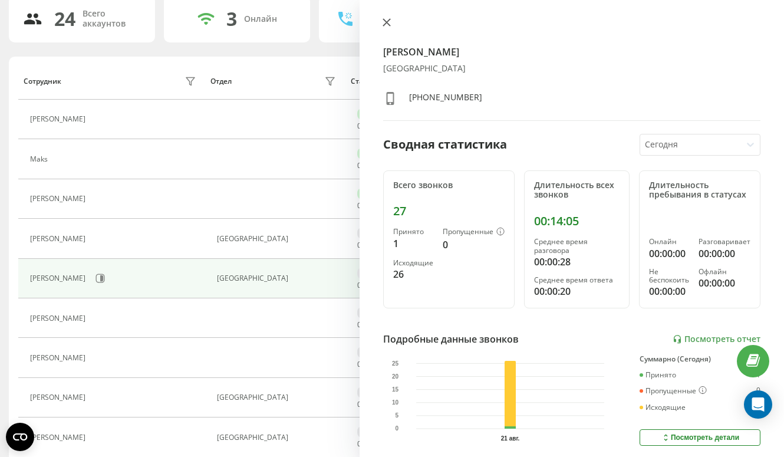
click at [385, 26] on icon at bounding box center [387, 22] width 8 height 8
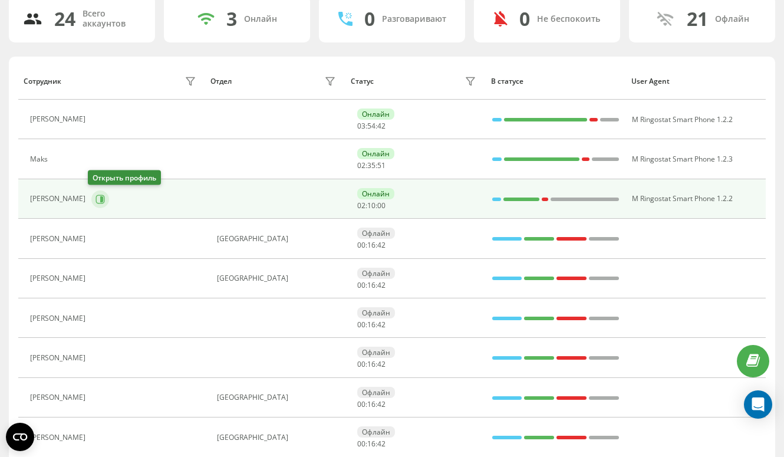
click at [101, 202] on icon at bounding box center [100, 199] width 9 height 9
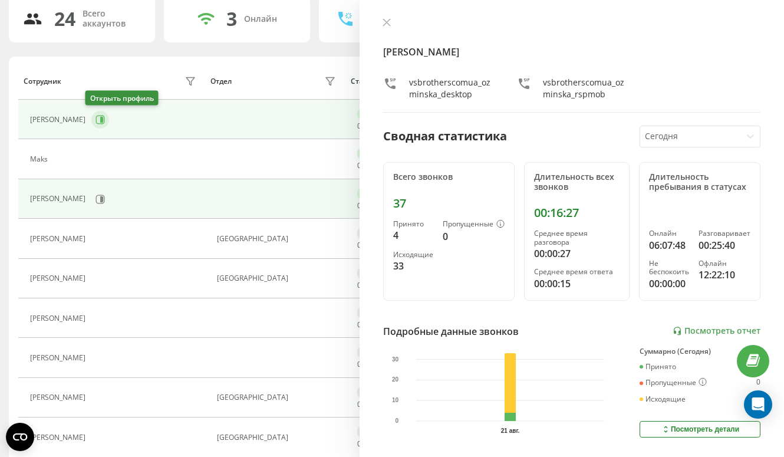
click at [96, 121] on icon at bounding box center [100, 119] width 9 height 9
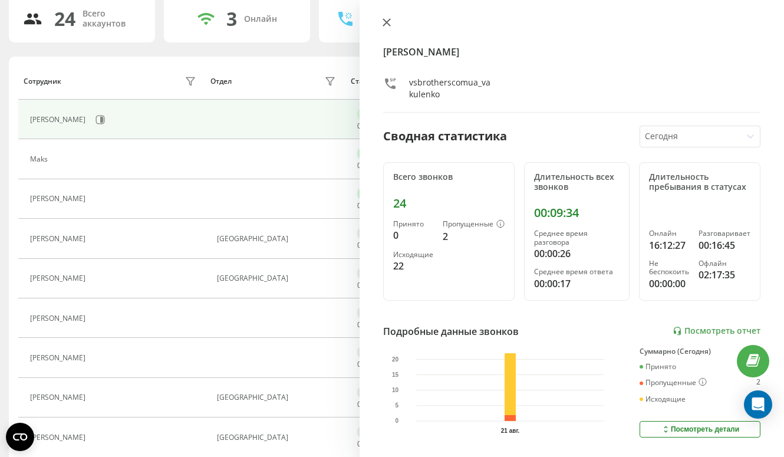
click at [384, 22] on icon at bounding box center [387, 22] width 8 height 8
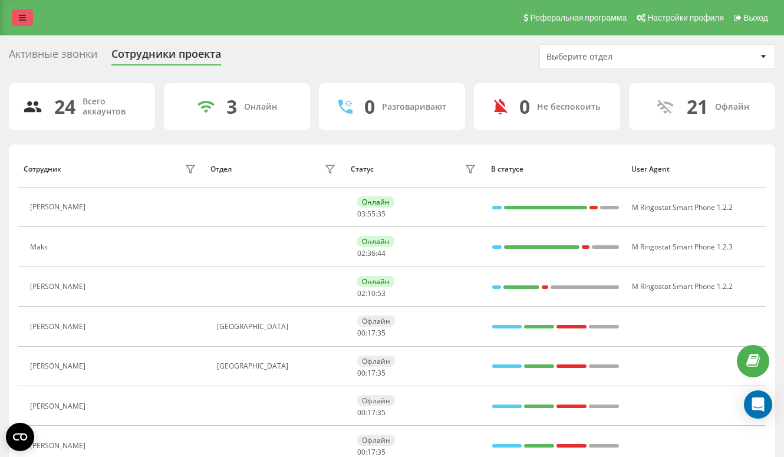
click at [25, 21] on icon at bounding box center [22, 18] width 7 height 8
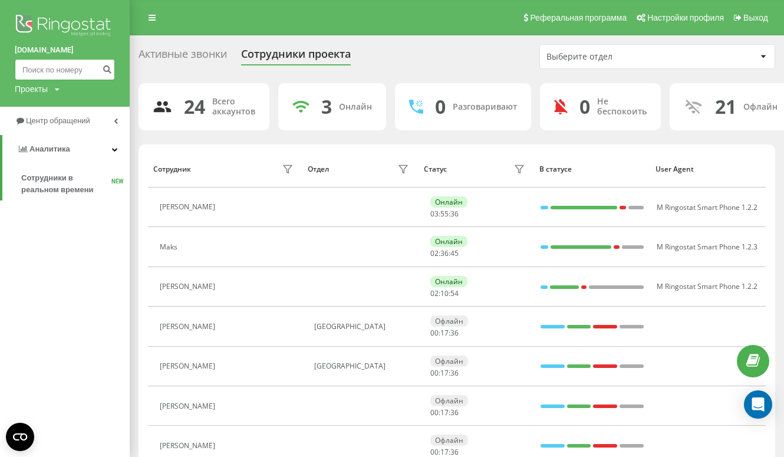
click at [60, 75] on input at bounding box center [65, 69] width 100 height 21
paste input "724126401"
type input "724126401"
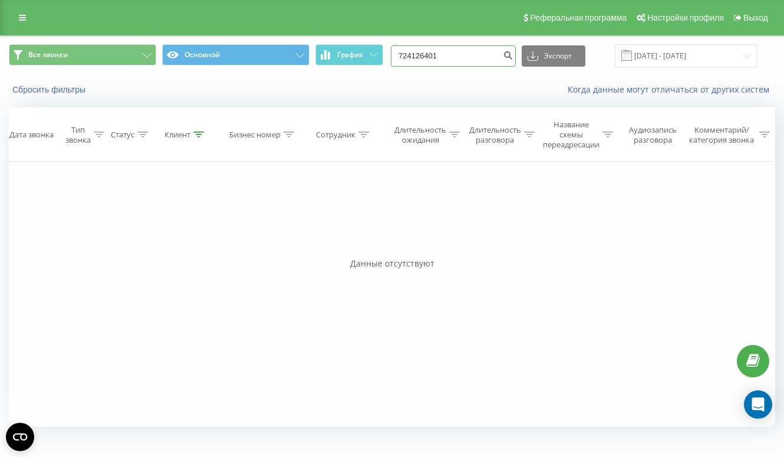
click at [461, 58] on input "724126401" at bounding box center [453, 55] width 125 height 21
paste input "[PHONE_NUMBER]"
type input "[PHONE_NUMBER]"
click at [435, 55] on input "+48505956641" at bounding box center [453, 55] width 125 height 21
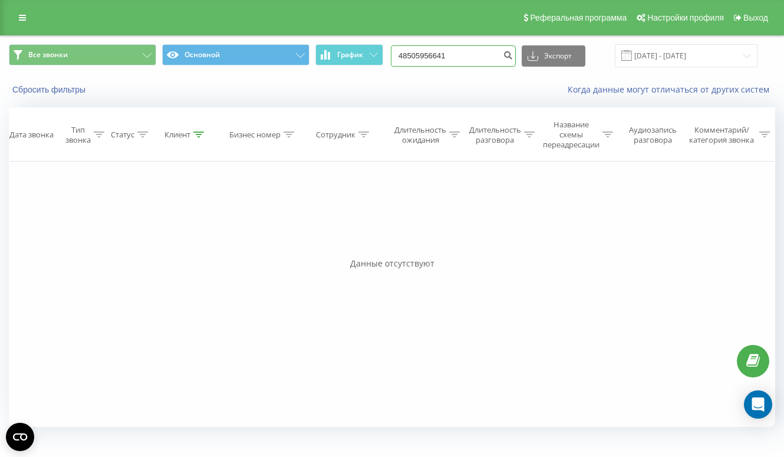
type input "48505956641"
click at [465, 53] on input "48505956641" at bounding box center [453, 55] width 125 height 21
paste input "504687125"
type input "504687125"
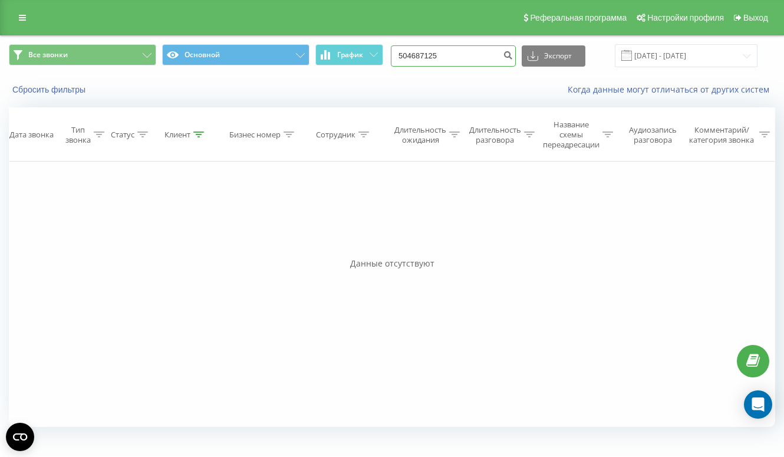
click at [449, 52] on input "504687125" at bounding box center [453, 55] width 125 height 21
paste input "504687125"
type input "504687125"
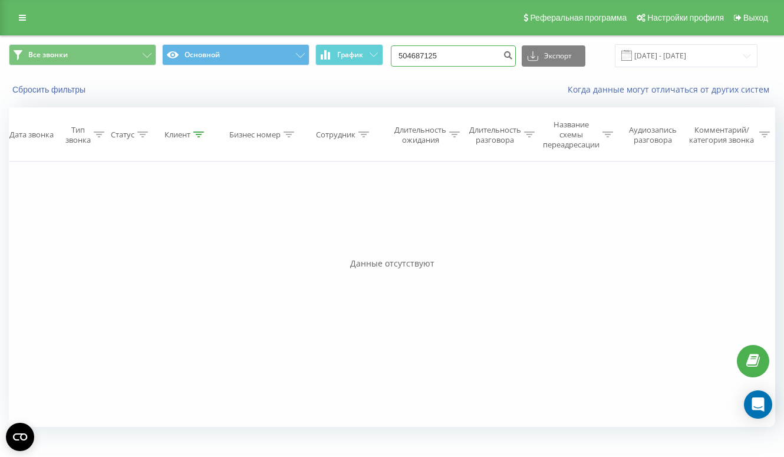
click at [475, 55] on input "504687125" at bounding box center [453, 55] width 125 height 21
paste input "669359124"
type input "669359124"
click at [457, 55] on input "669359124" at bounding box center [453, 55] width 125 height 21
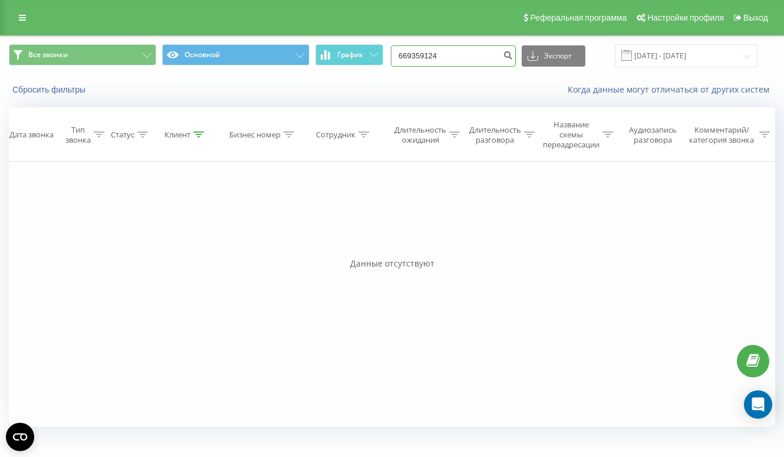
click at [457, 55] on input "669359124" at bounding box center [453, 55] width 125 height 21
paste input "669359124"
type input "669359124"
click at [470, 64] on input "669359124" at bounding box center [453, 55] width 125 height 21
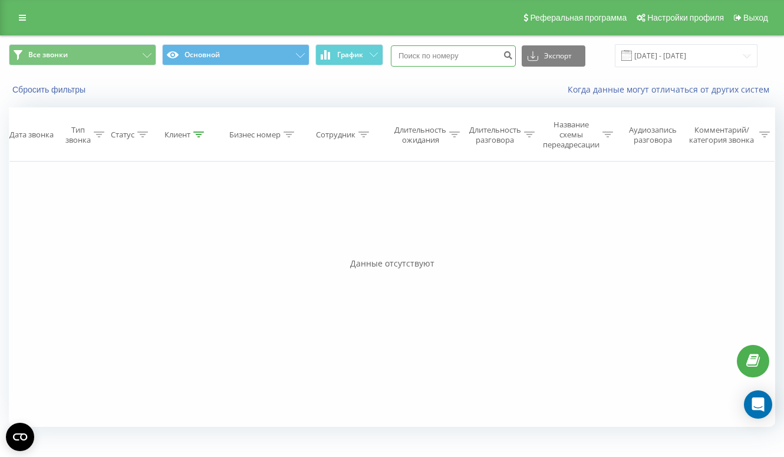
paste input "780135611"
type input "780135611"
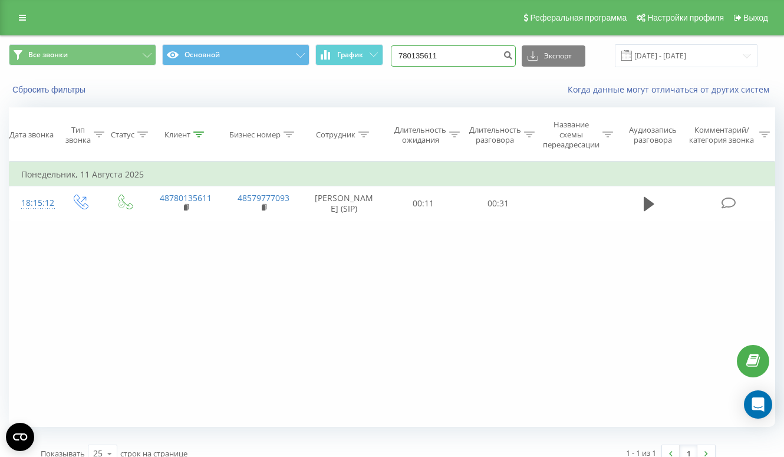
click at [445, 58] on input "780135611" at bounding box center [453, 55] width 125 height 21
paste input "662099282"
type input "662099282"
click at [482, 59] on input "662099282" at bounding box center [453, 55] width 125 height 21
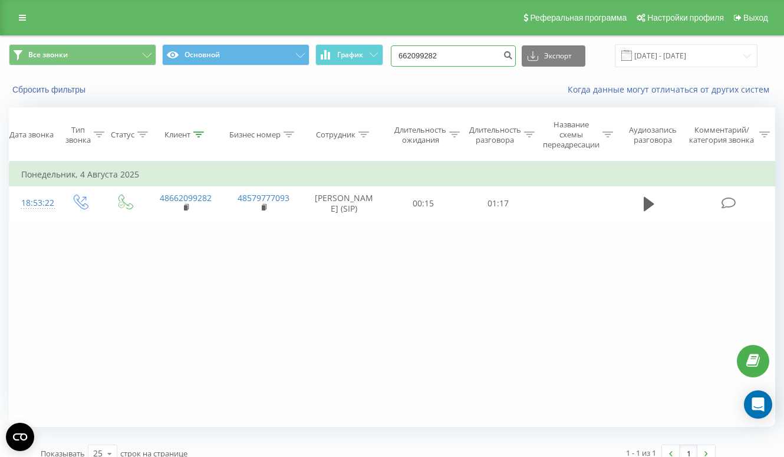
click at [482, 59] on input "662099282" at bounding box center [453, 55] width 125 height 21
paste input "516067166"
type input "516067166"
click at [476, 55] on input "516067166" at bounding box center [453, 55] width 125 height 21
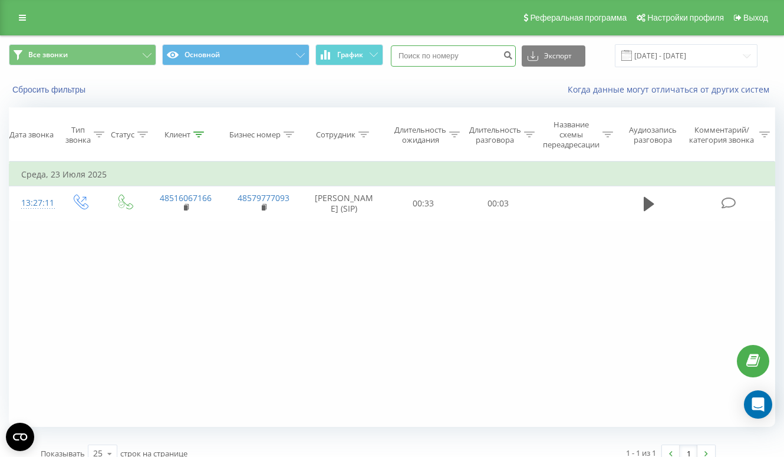
paste input "511454545"
type input "511454545"
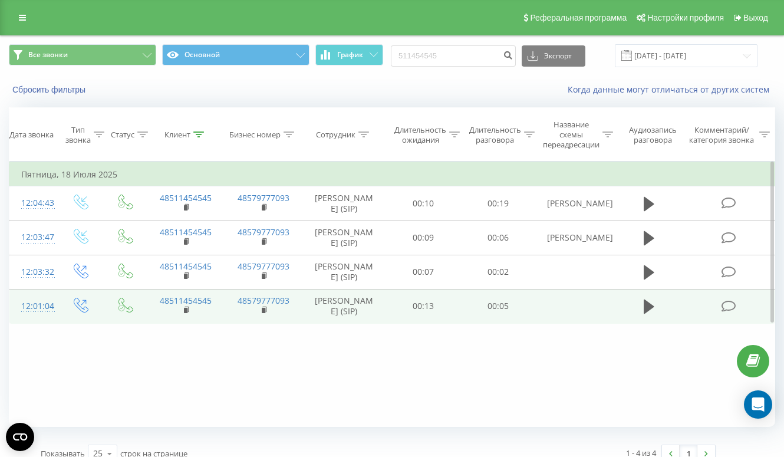
scroll to position [14, 0]
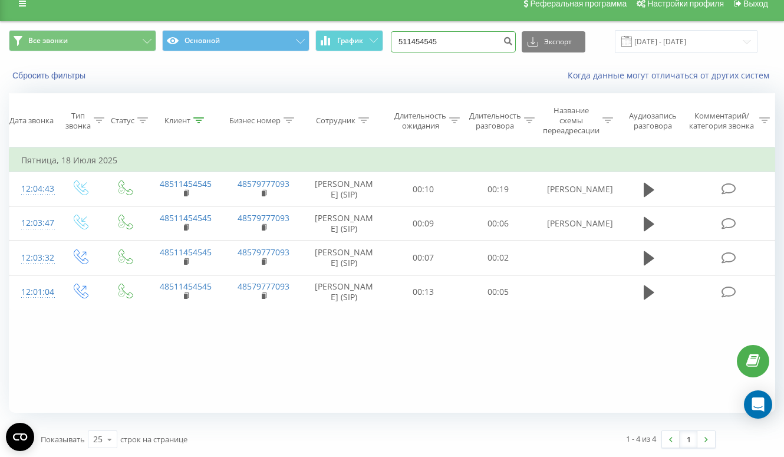
click at [497, 42] on input "511454545" at bounding box center [453, 41] width 125 height 21
paste input "607298202"
type input "607298202"
